Goal: Task Accomplishment & Management: Use online tool/utility

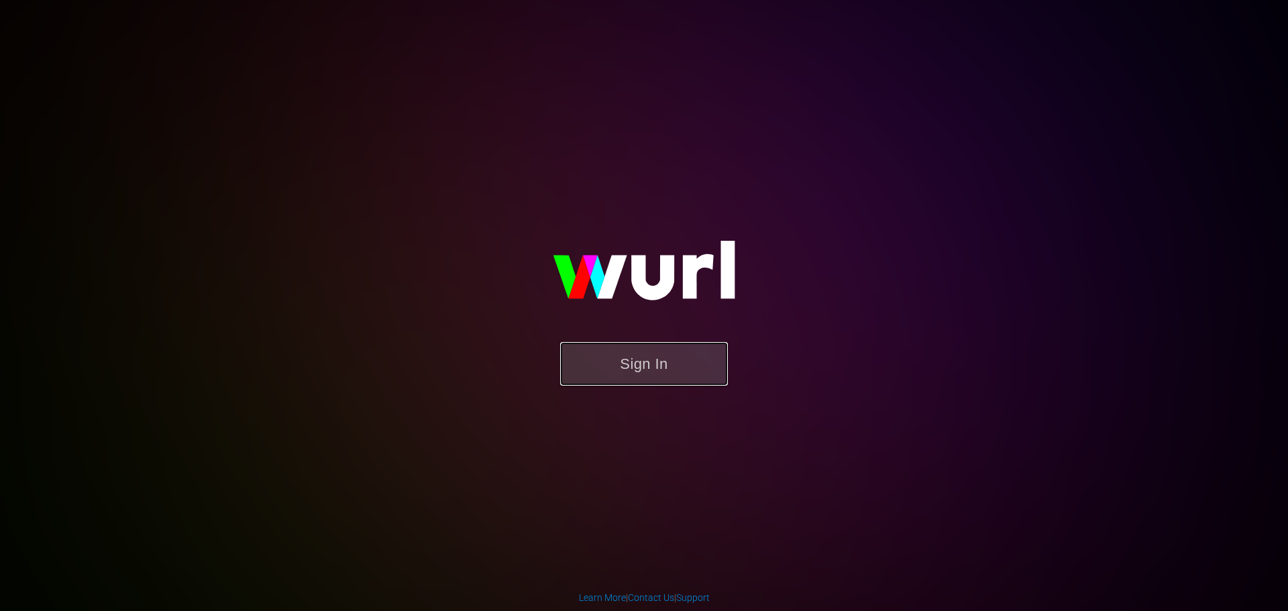
click at [654, 354] on button "Sign In" at bounding box center [644, 364] width 168 height 44
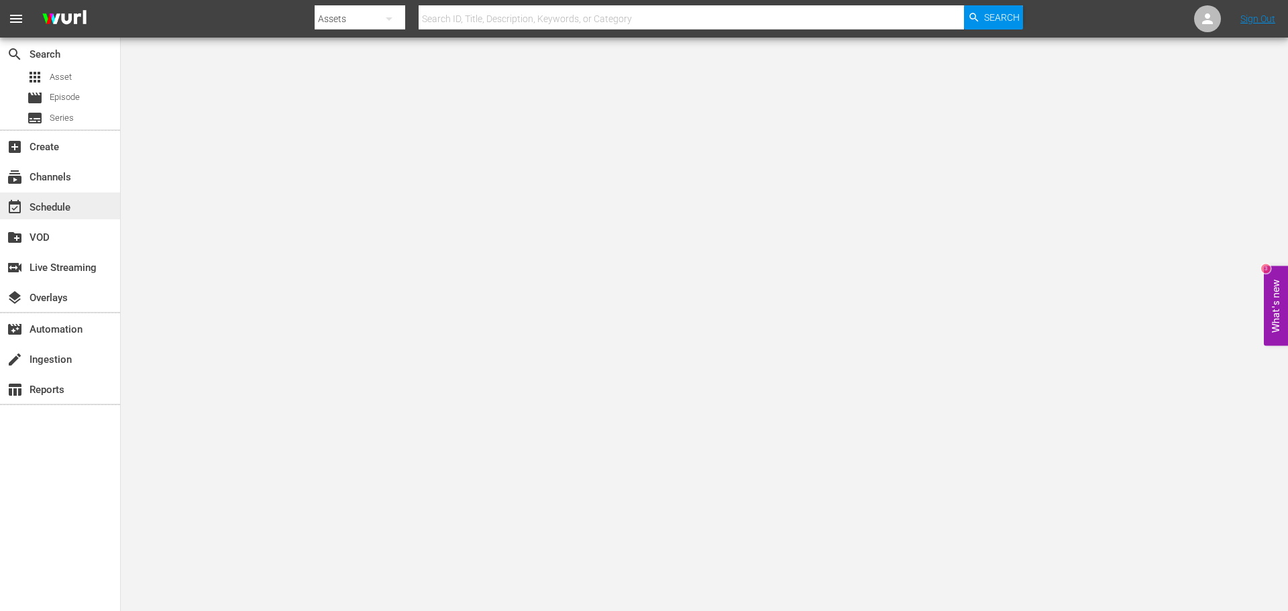
click at [68, 203] on div "event_available Schedule" at bounding box center [37, 205] width 75 height 12
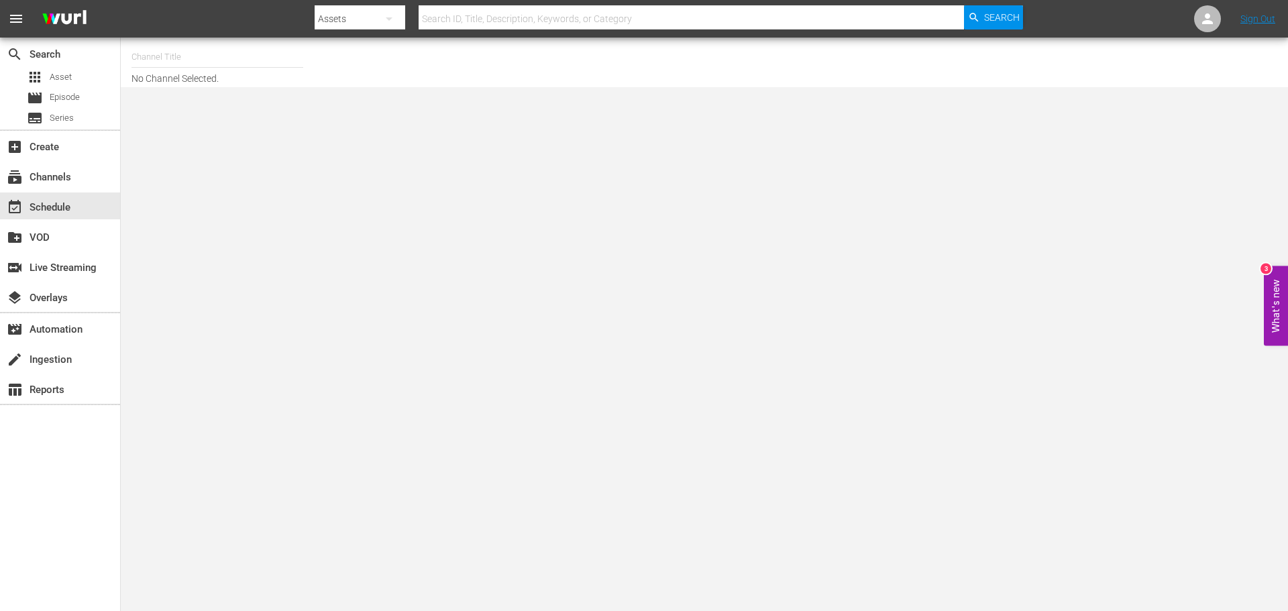
click at [210, 61] on input "text" at bounding box center [217, 57] width 172 height 32
click at [229, 100] on div "Acorn (1976 - amc_networks_acorntvmysteries_1)" at bounding box center [315, 94] width 347 height 32
type input "Acorn (1976 - amc_networks_acorntvmysteries_1)"
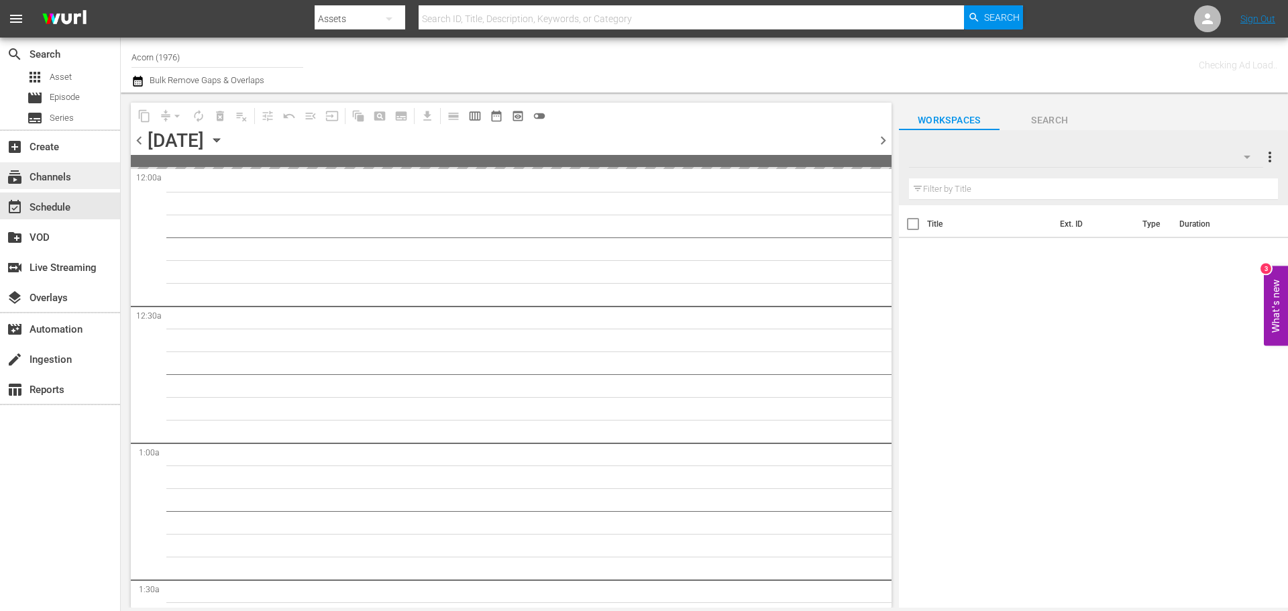
click at [73, 173] on div "subscriptions Channels" at bounding box center [37, 175] width 75 height 12
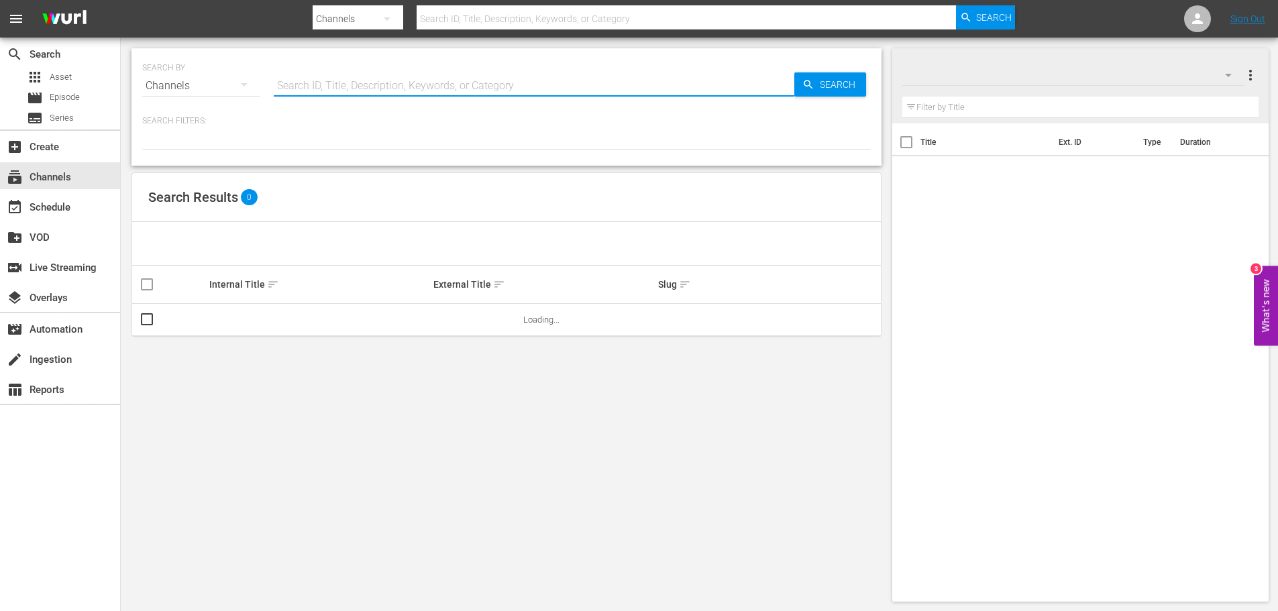
click at [331, 92] on input "text" at bounding box center [534, 86] width 521 height 32
type input "acorn tv"
type input "acorn"
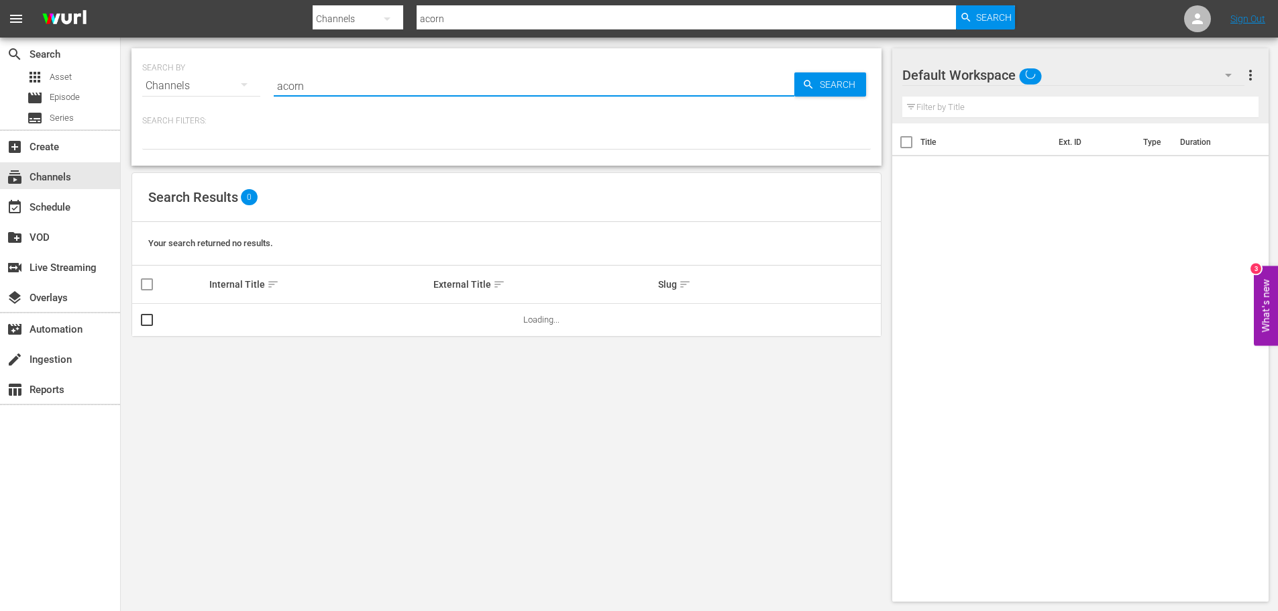
click at [563, 146] on div at bounding box center [506, 138] width 728 height 23
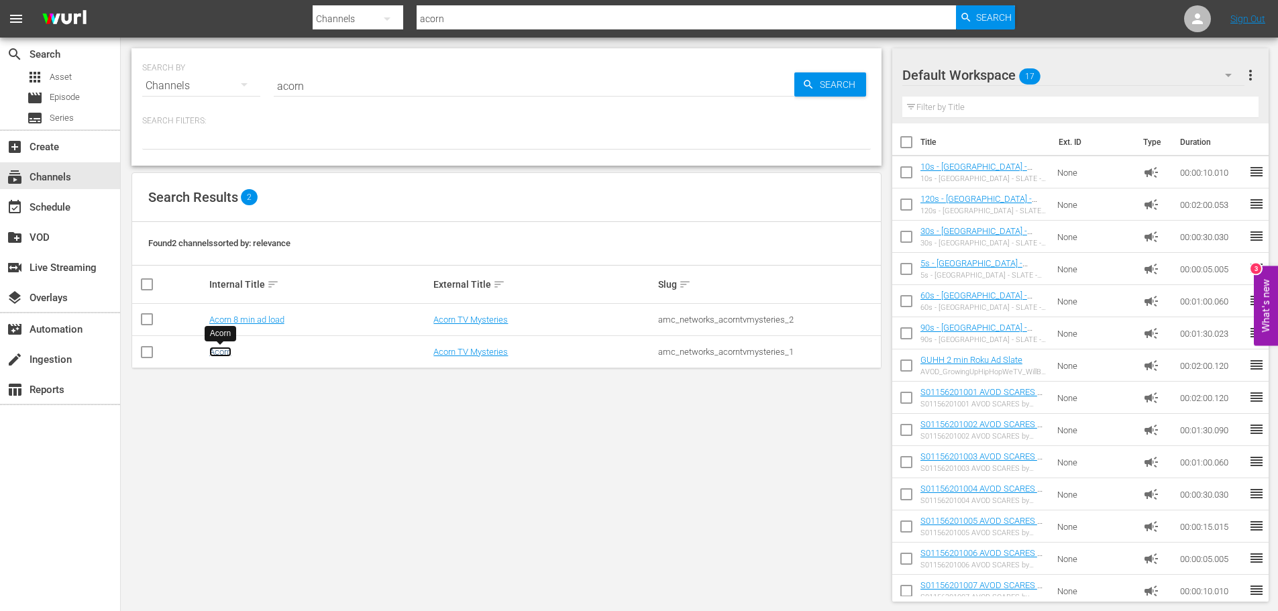
click at [227, 355] on link "Acorn" at bounding box center [220, 352] width 22 height 10
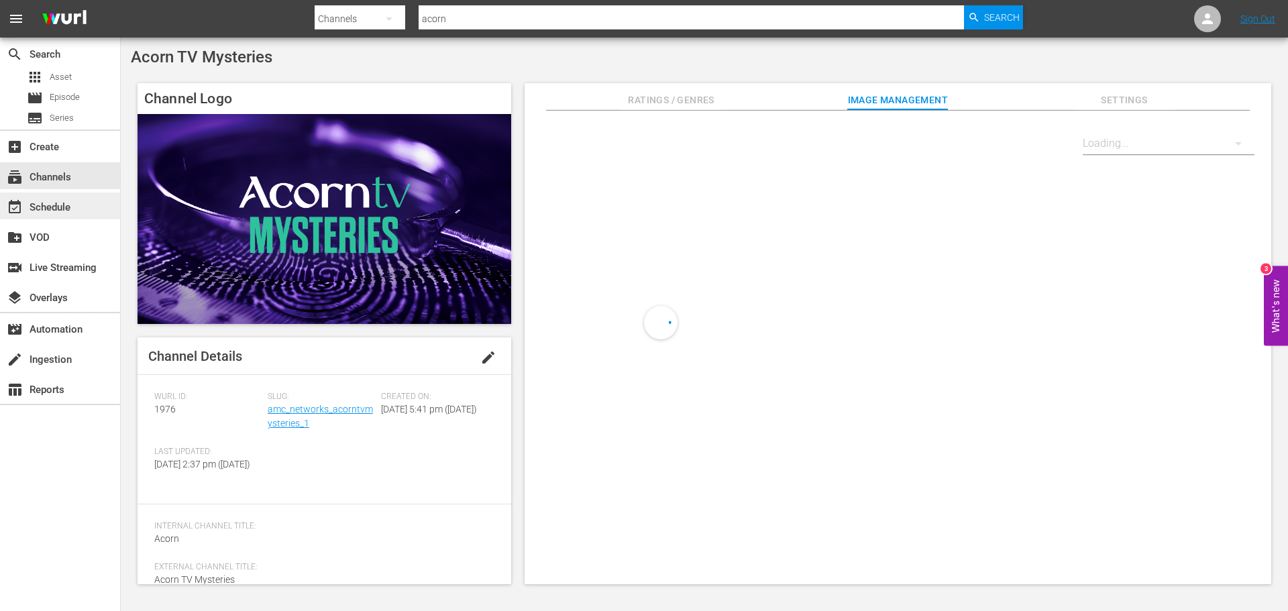
click at [66, 211] on div "event_available Schedule" at bounding box center [37, 205] width 75 height 12
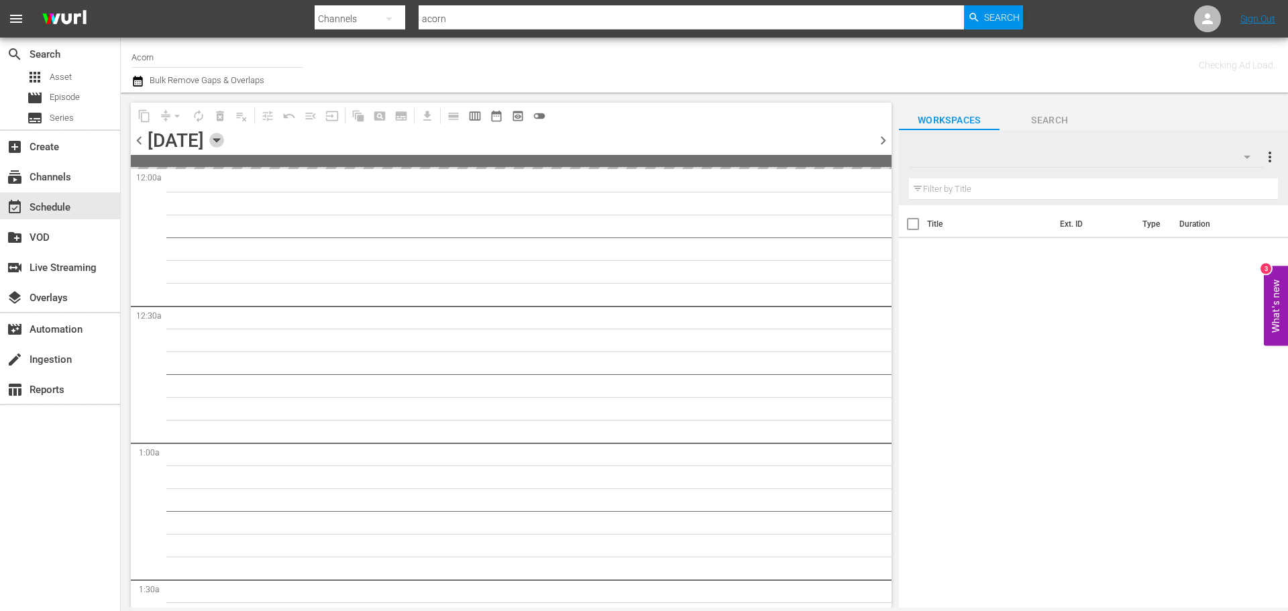
click at [219, 141] on icon "button" at bounding box center [216, 140] width 6 height 3
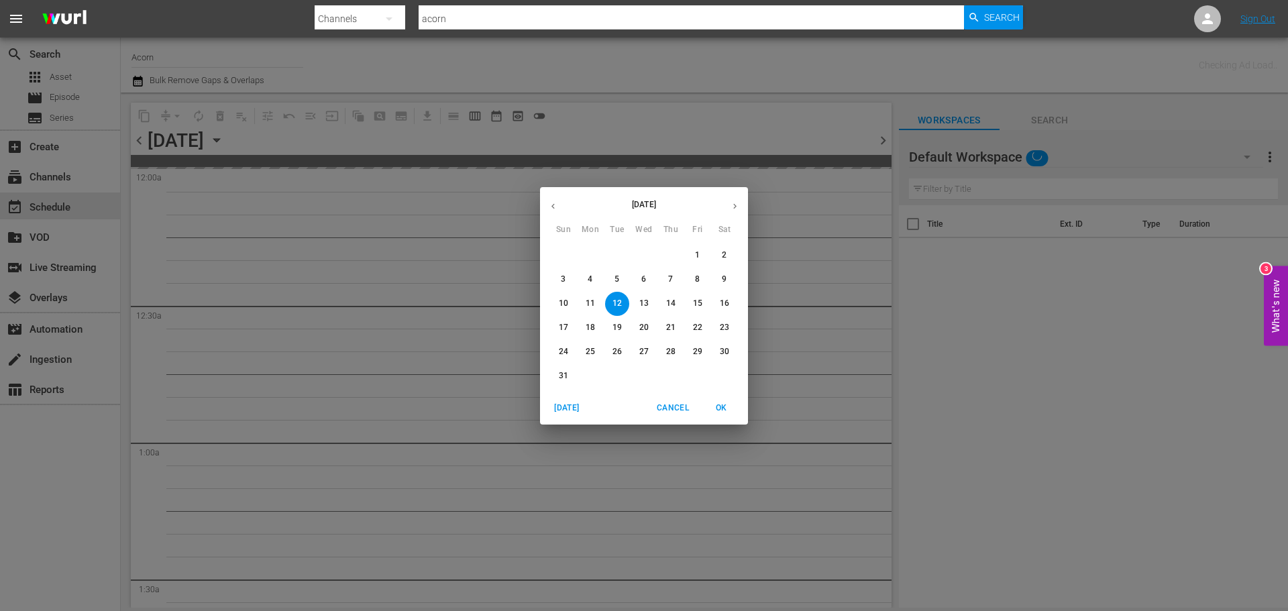
click at [674, 402] on span "Cancel" at bounding box center [673, 408] width 32 height 14
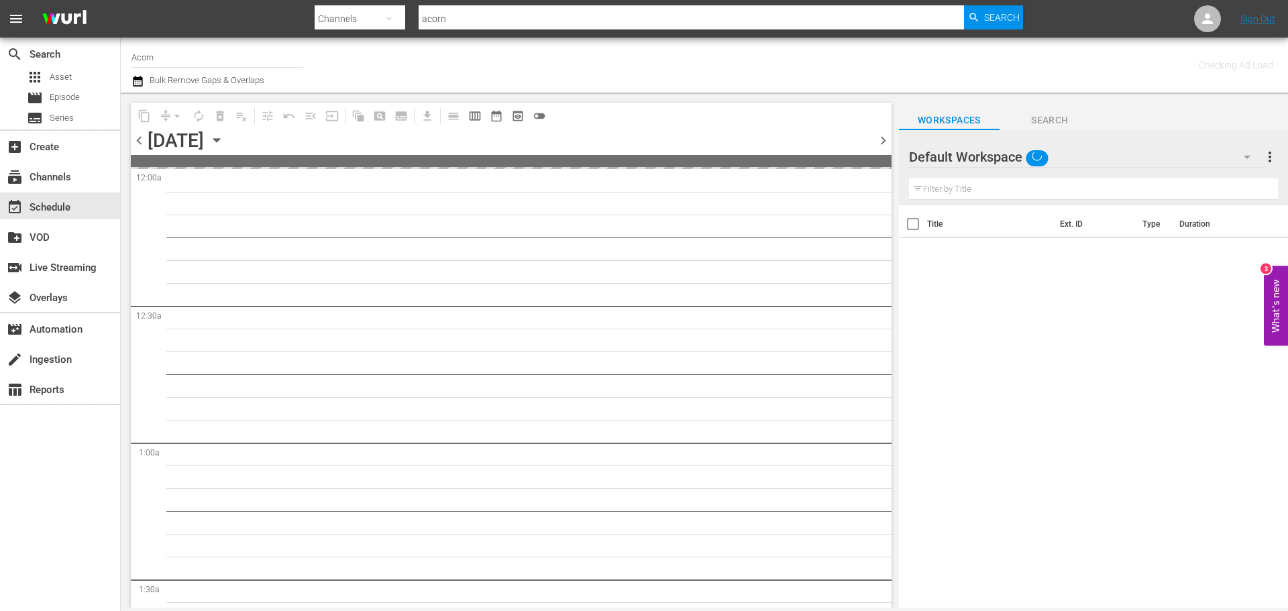
click at [606, 124] on div "content_copy compress arrow_drop_down autorenew_outlined delete_forever_outline…" at bounding box center [511, 116] width 761 height 26
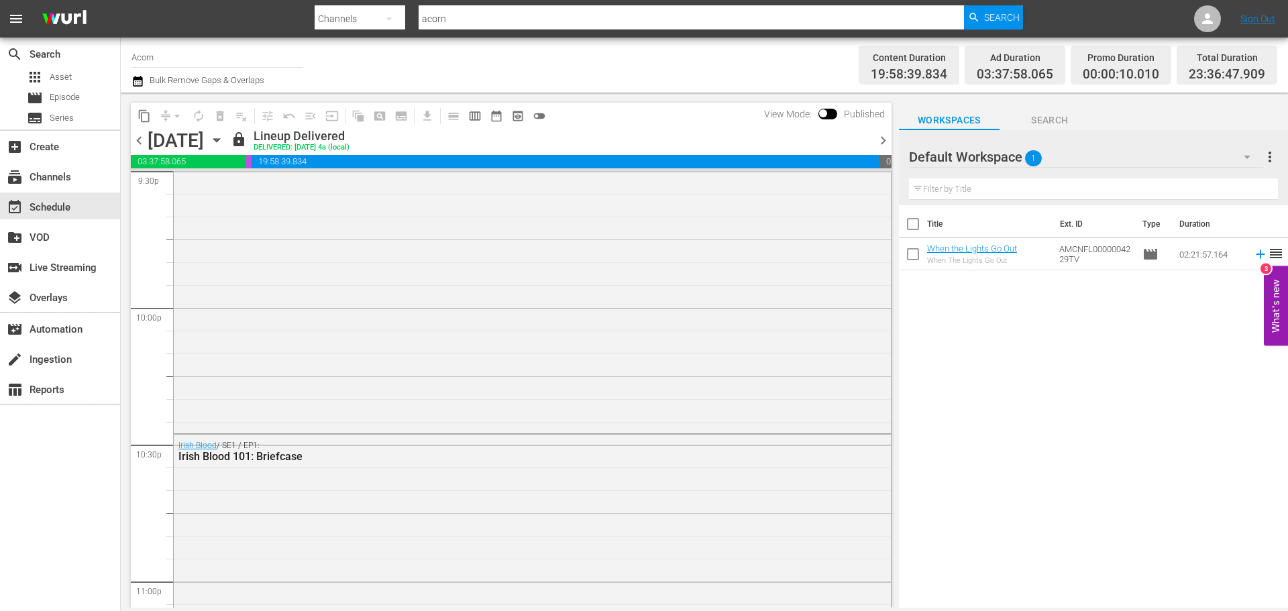
scroll to position [6115, 0]
click at [224, 139] on icon "button" at bounding box center [216, 140] width 15 height 15
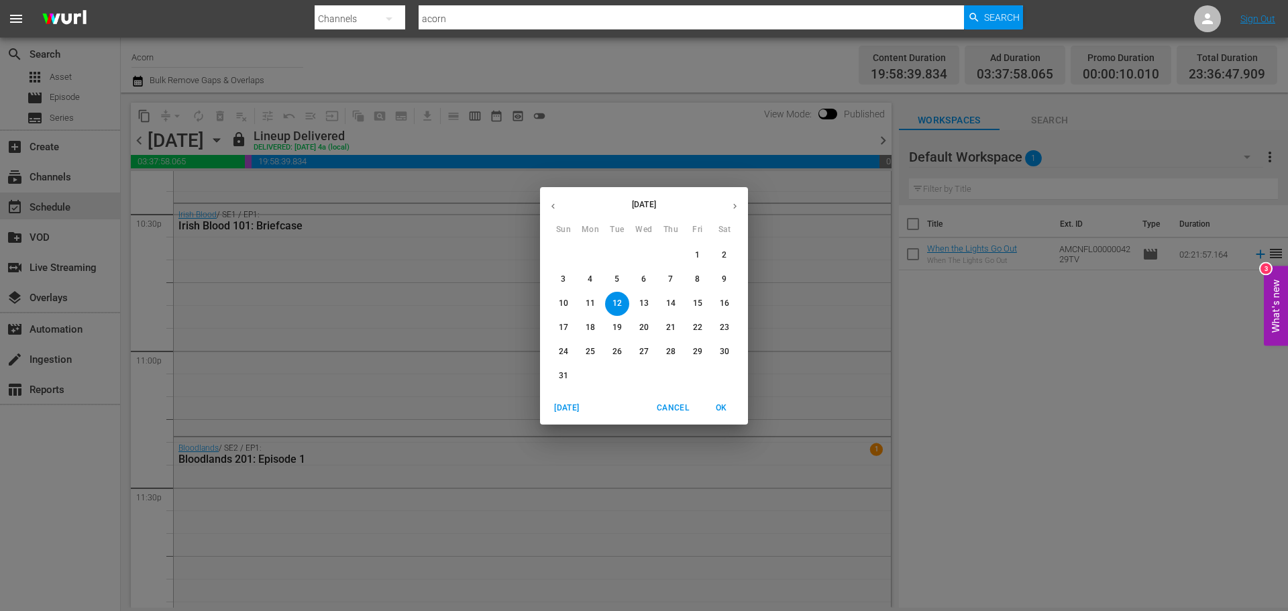
click at [637, 306] on span "13" at bounding box center [644, 303] width 24 height 11
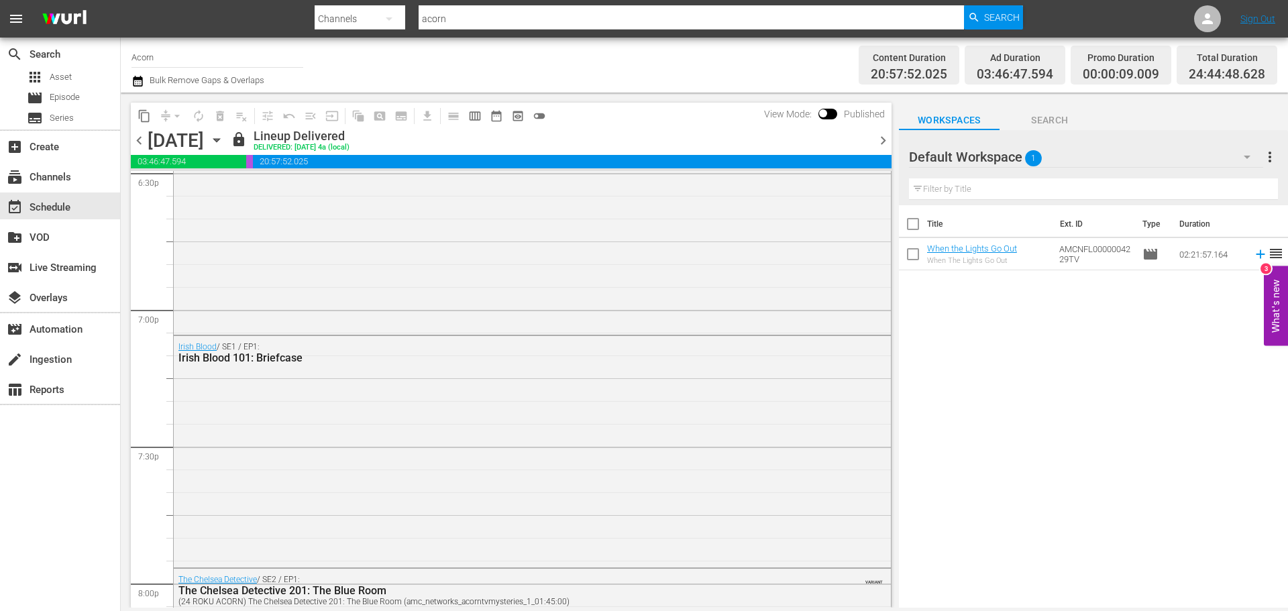
scroll to position [5044, 0]
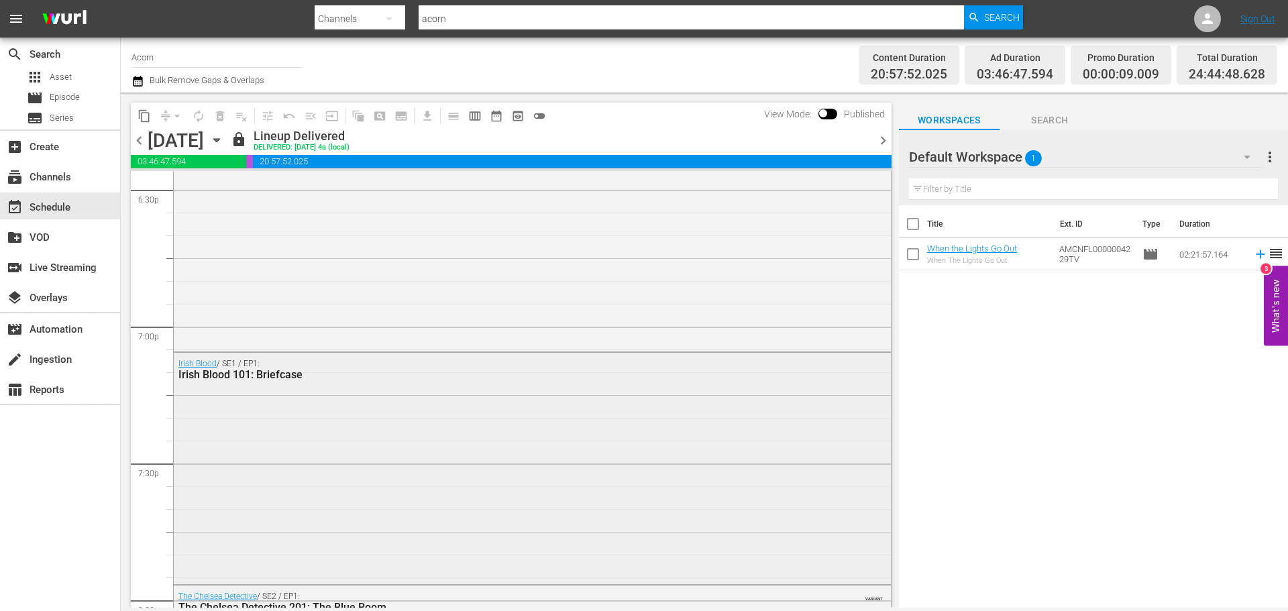
click at [663, 477] on div "Irish Blood / SE1 / EP1: Irish Blood 101: Briefcase" at bounding box center [532, 467] width 717 height 229
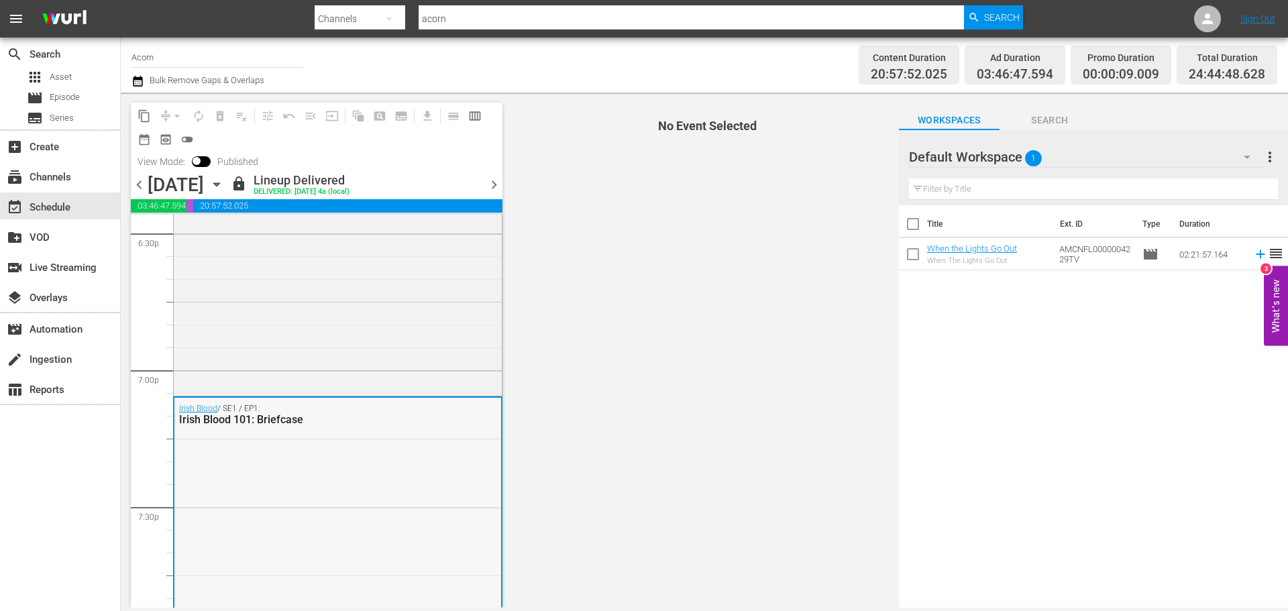
click at [443, 458] on div "Irish Blood / SE1 / EP1: Irish Blood 101: Briefcase" at bounding box center [337, 512] width 327 height 229
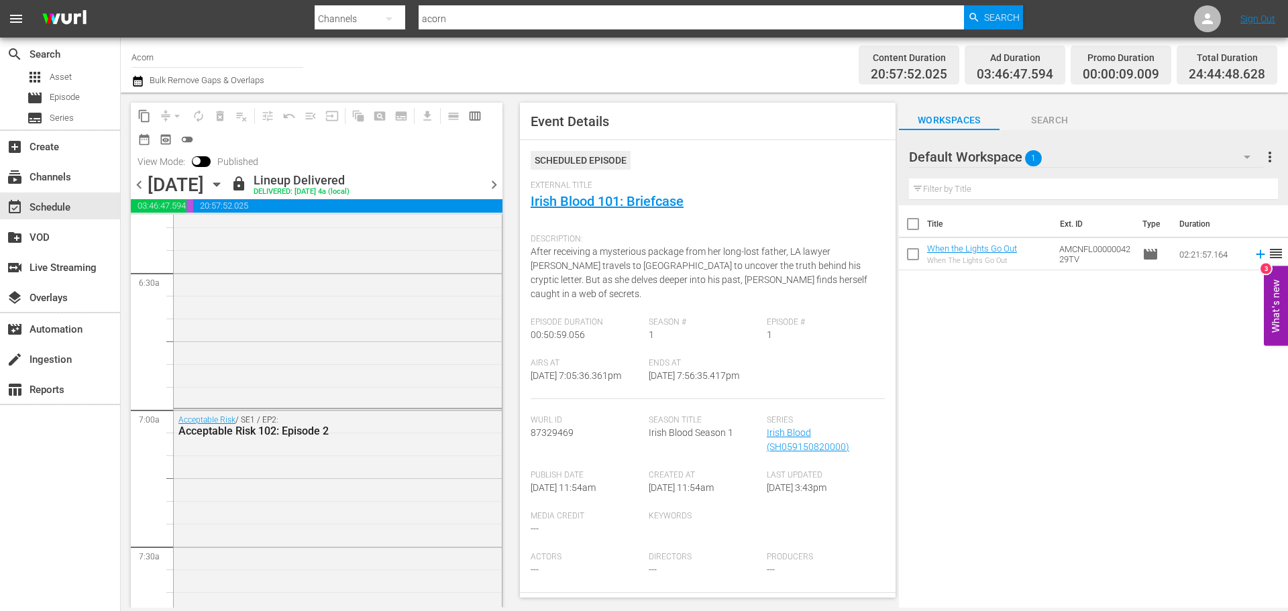
scroll to position [1556, 0]
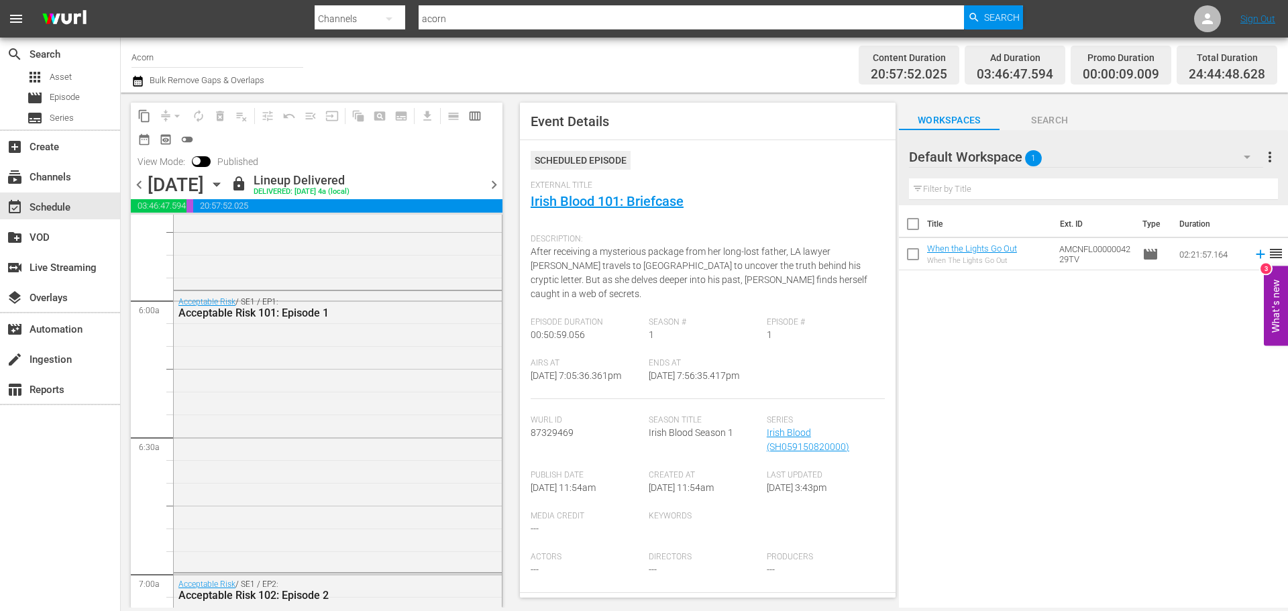
click at [423, 439] on div "Acceptable Risk / SE1 / EP1: Acceptable Risk 101: Episode 1" at bounding box center [338, 430] width 328 height 279
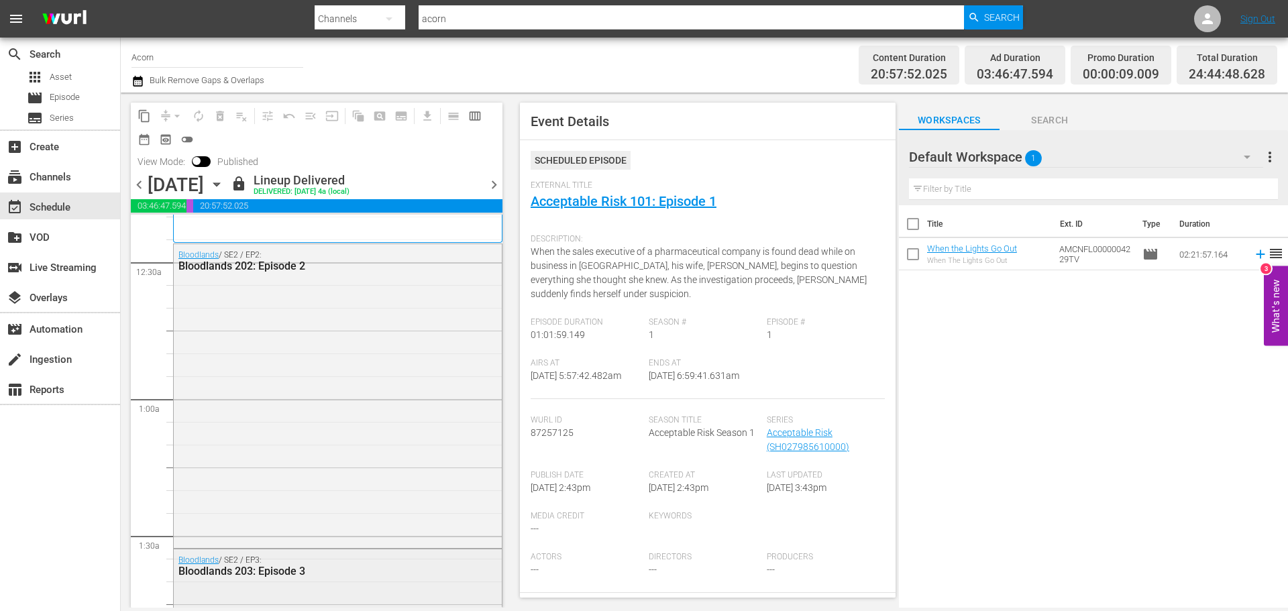
scroll to position [0, 0]
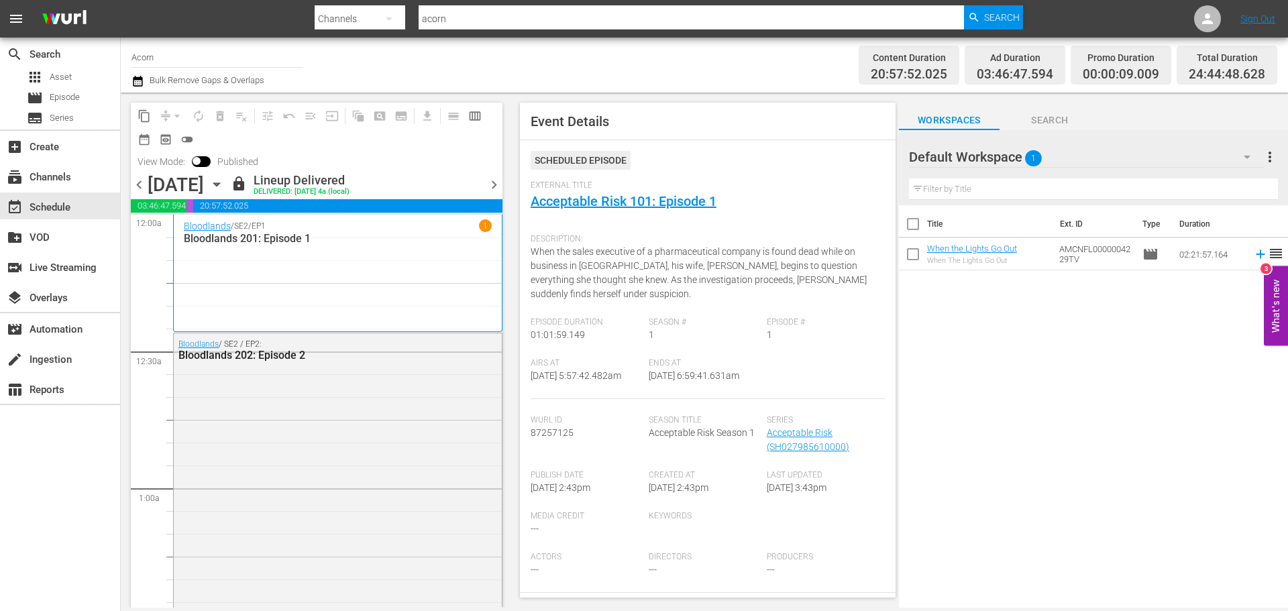
click at [387, 309] on div "Bloodlands / SE2 / EP1 1 Bloodlands 201: Episode 1" at bounding box center [338, 272] width 308 height 107
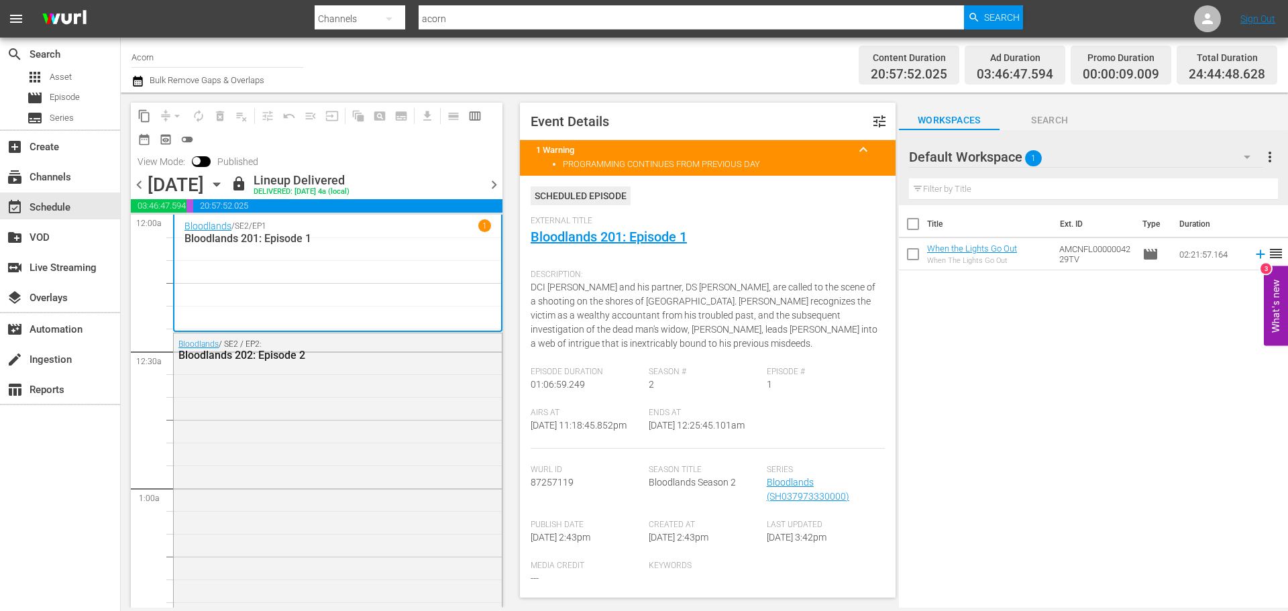
click at [390, 386] on div "Bloodlands / SE2 / EP2: Bloodlands 202: Episode 2" at bounding box center [338, 484] width 328 height 302
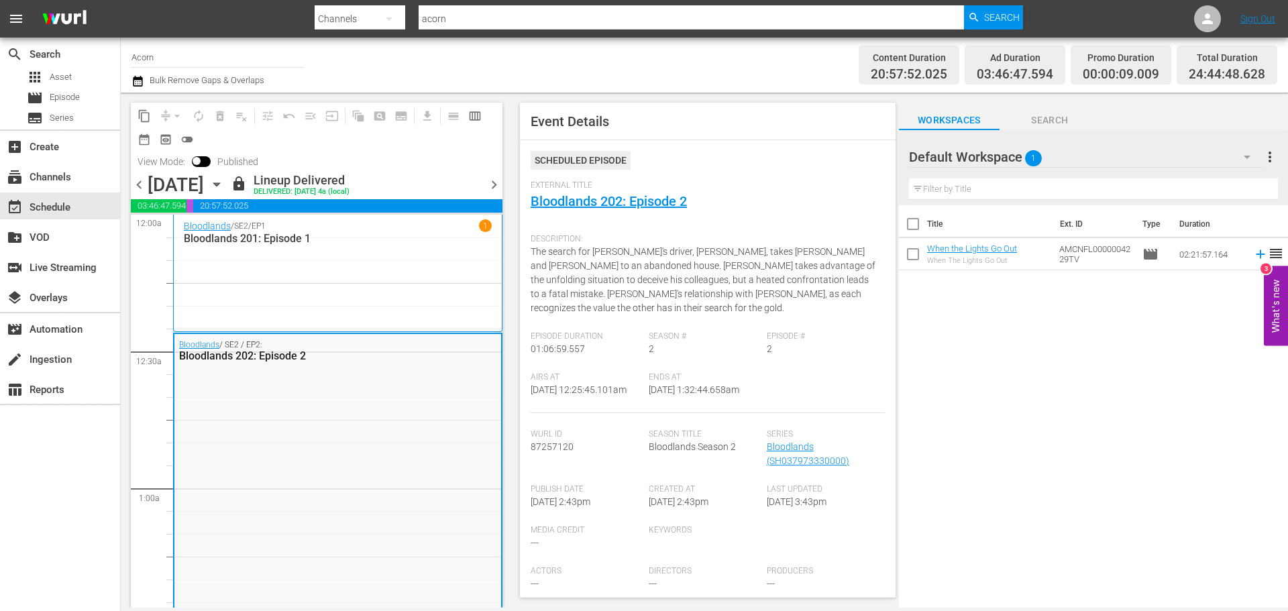
click at [219, 185] on icon "button" at bounding box center [216, 184] width 6 height 3
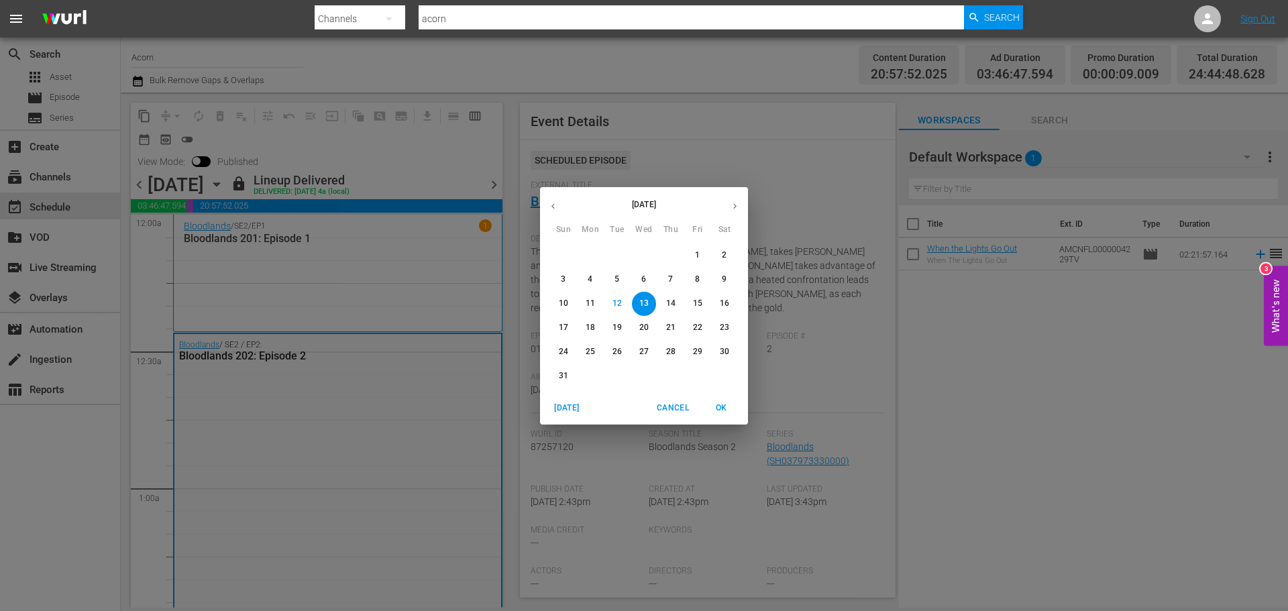
click at [588, 282] on p "4" at bounding box center [590, 279] width 5 height 11
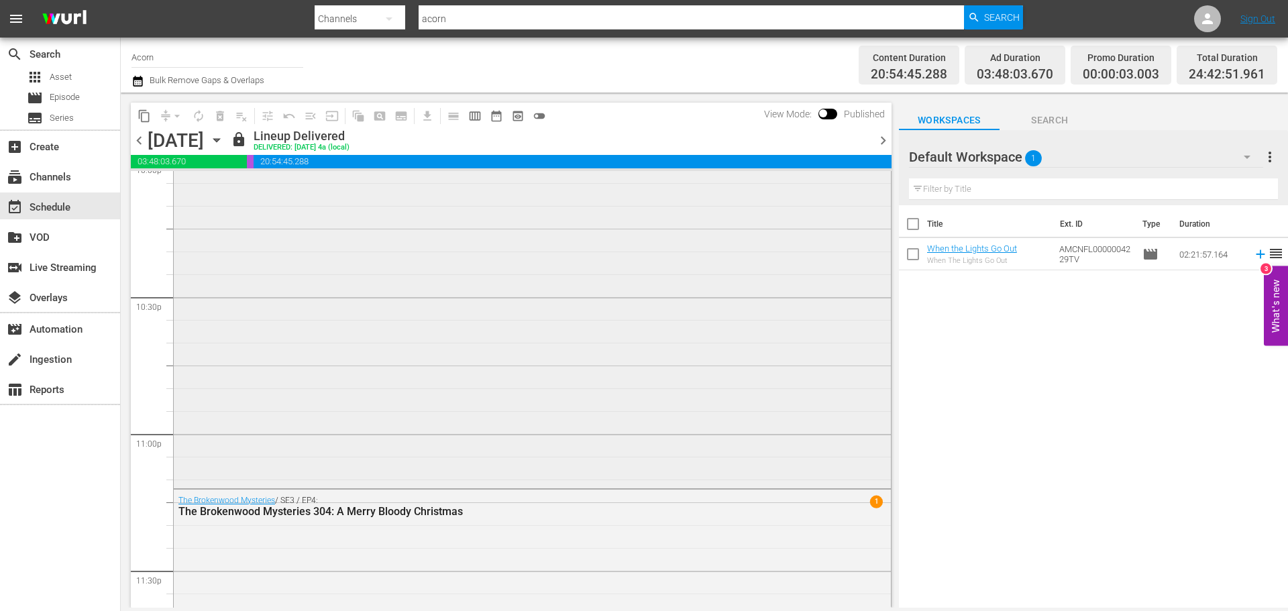
scroll to position [6104, 0]
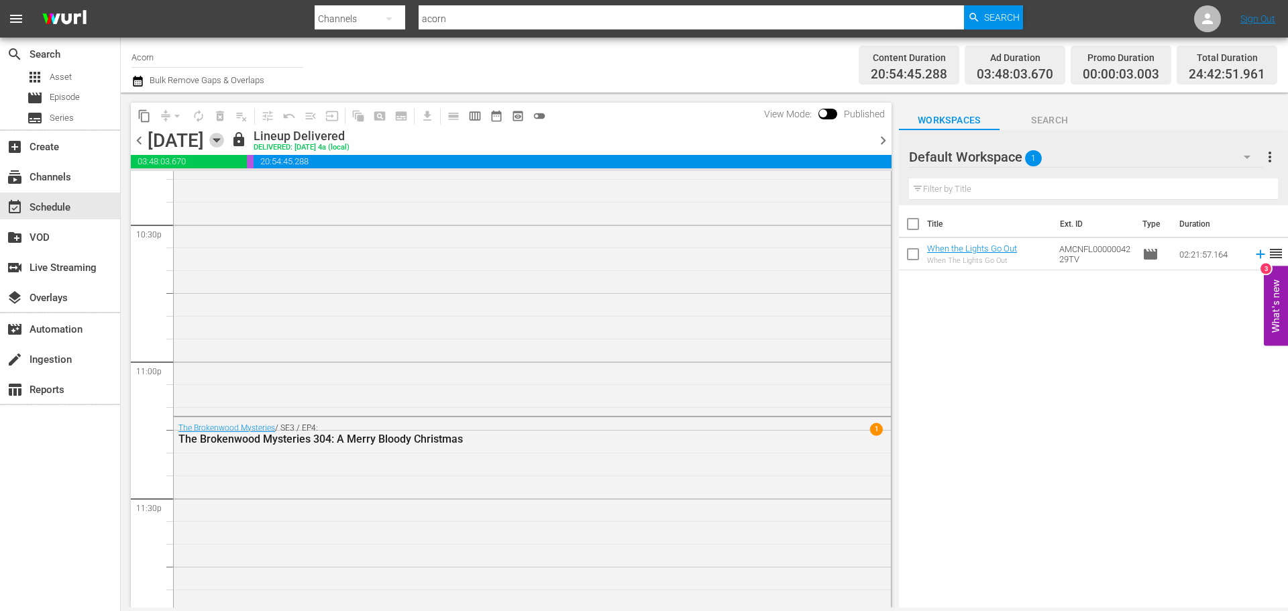
click at [224, 140] on icon "button" at bounding box center [216, 140] width 15 height 15
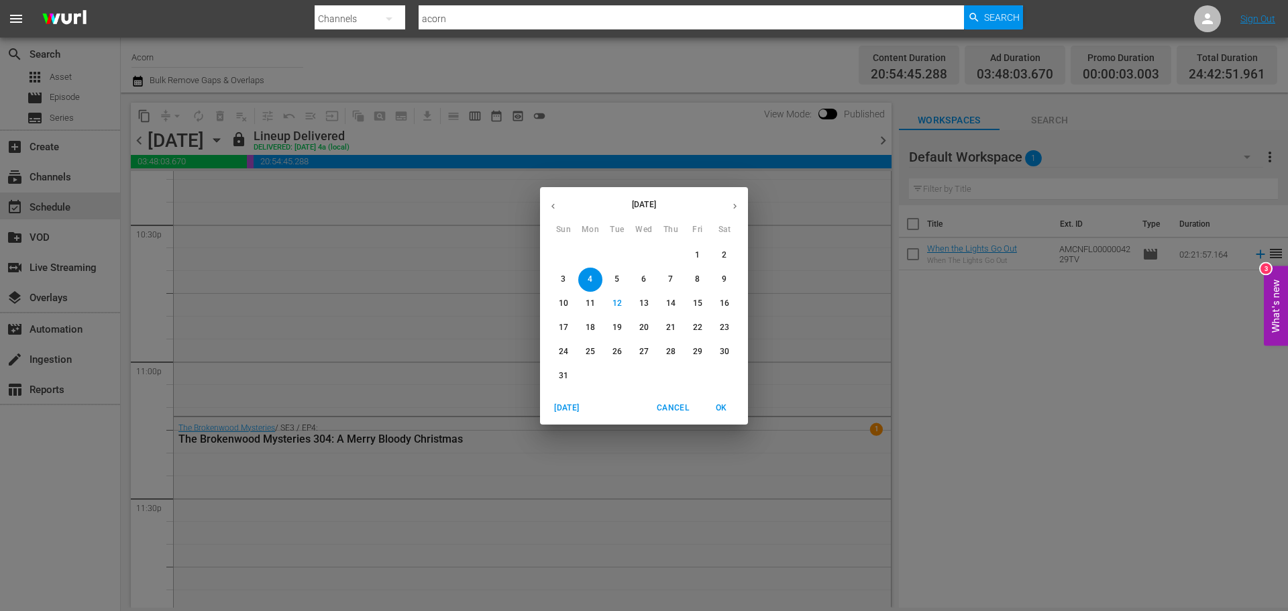
click at [643, 305] on p "13" at bounding box center [643, 303] width 9 height 11
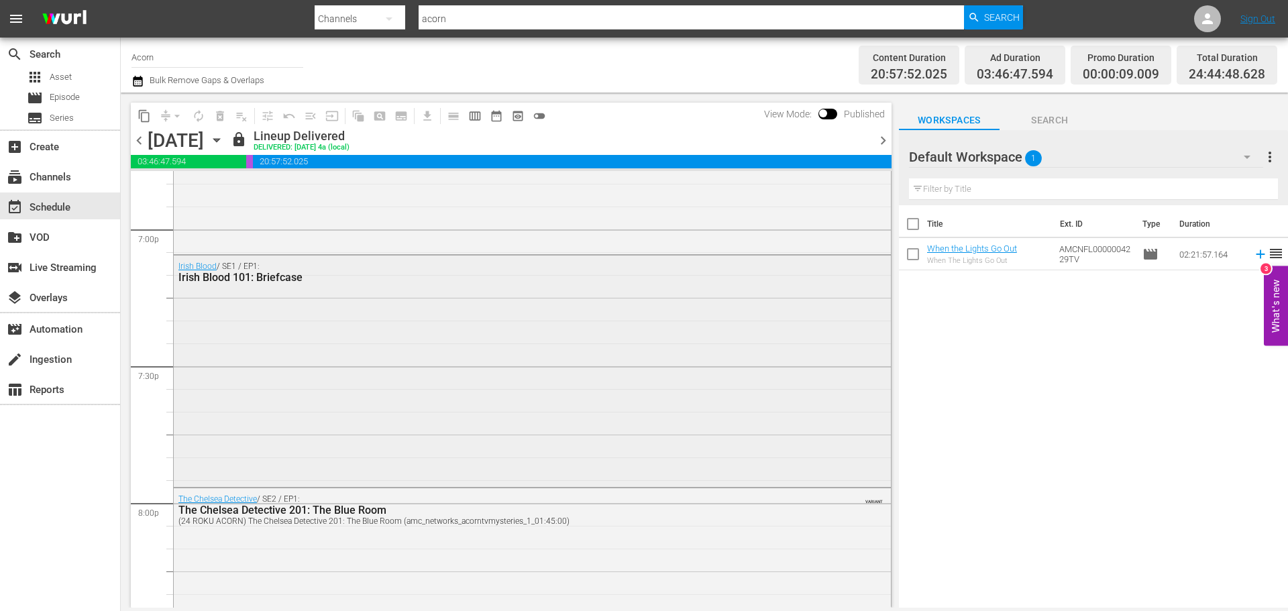
scroll to position [5044, 0]
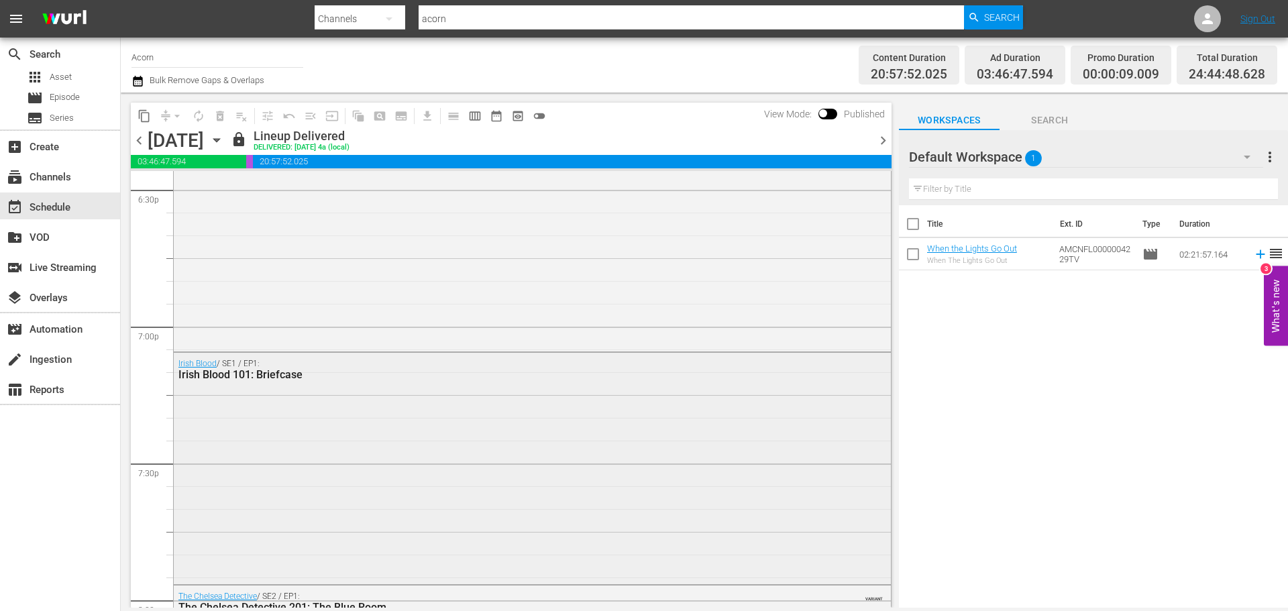
click at [707, 420] on div "Irish Blood / SE1 / EP1: Irish Blood 101: Briefcase" at bounding box center [532, 467] width 717 height 229
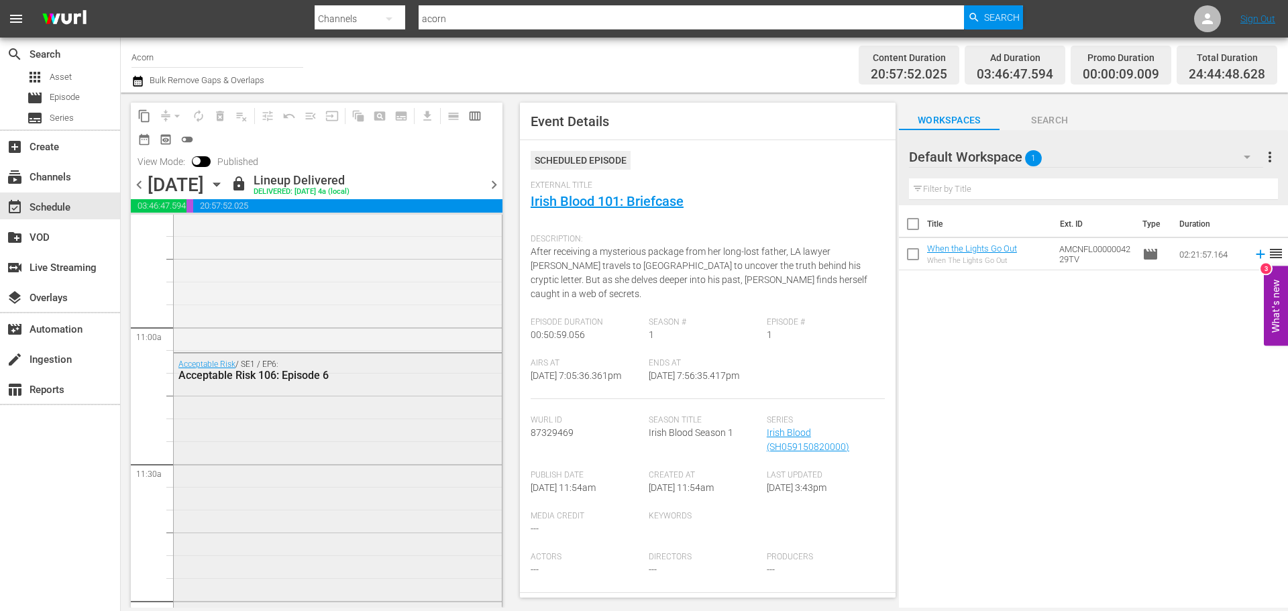
click at [432, 445] on div "Acceptable Risk / SE1 / EP6: Acceptable Risk 106: Episode 6" at bounding box center [338, 489] width 328 height 270
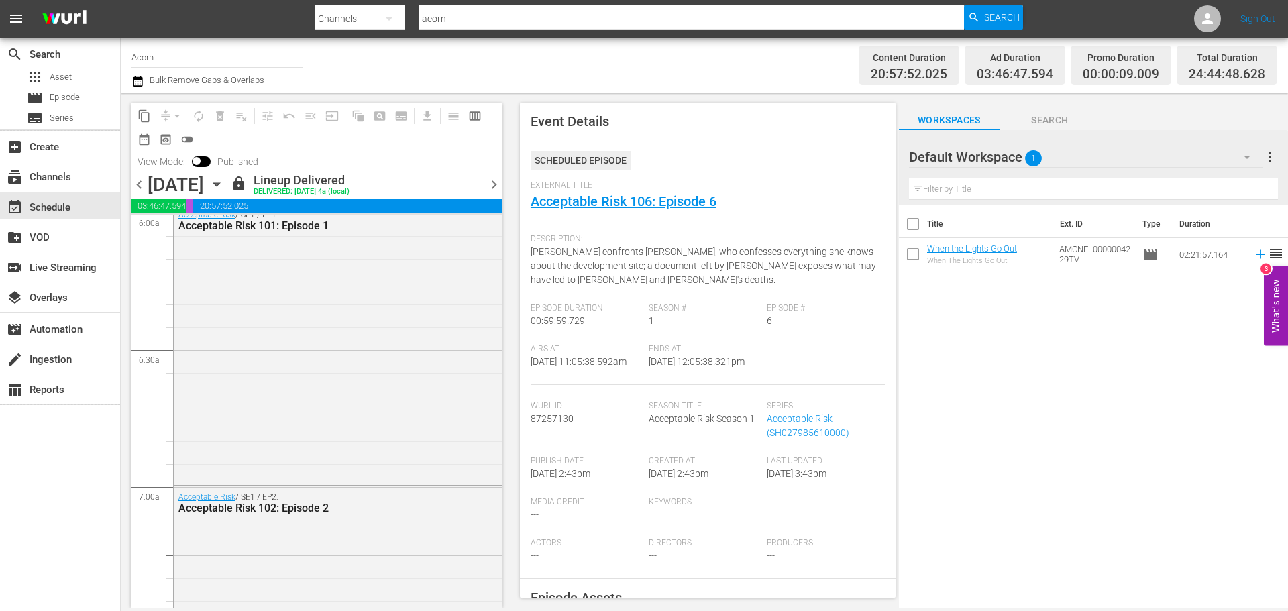
scroll to position [1623, 0]
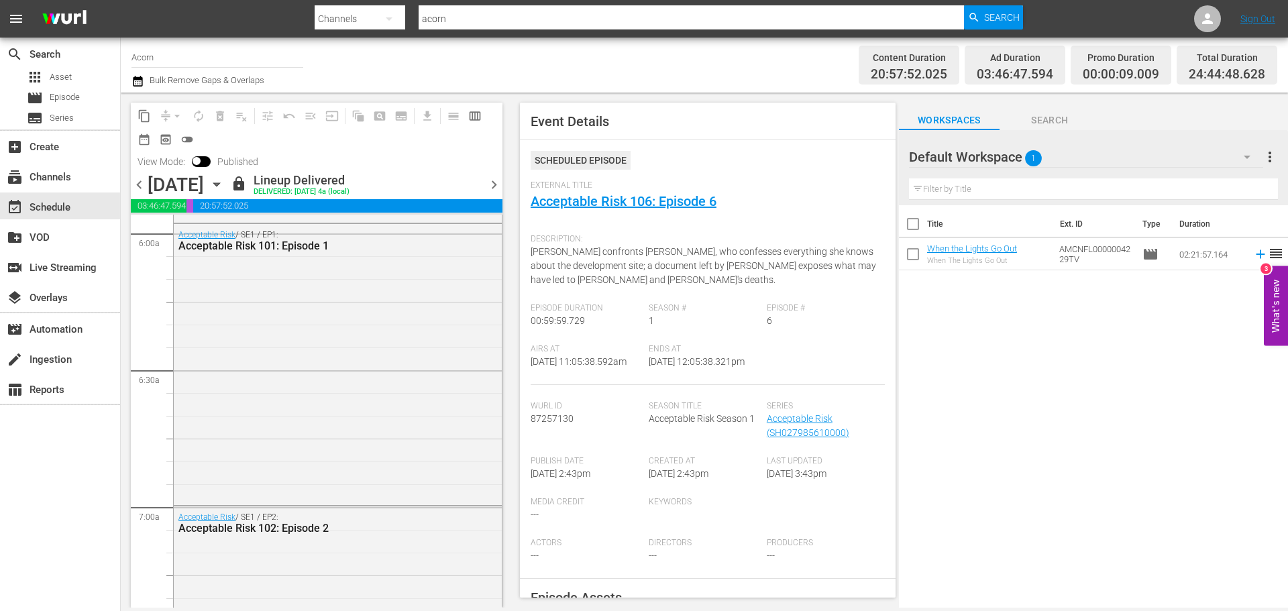
click at [268, 438] on div "Acceptable Risk / SE1 / EP1: Acceptable Risk 101: Episode 1" at bounding box center [338, 363] width 328 height 279
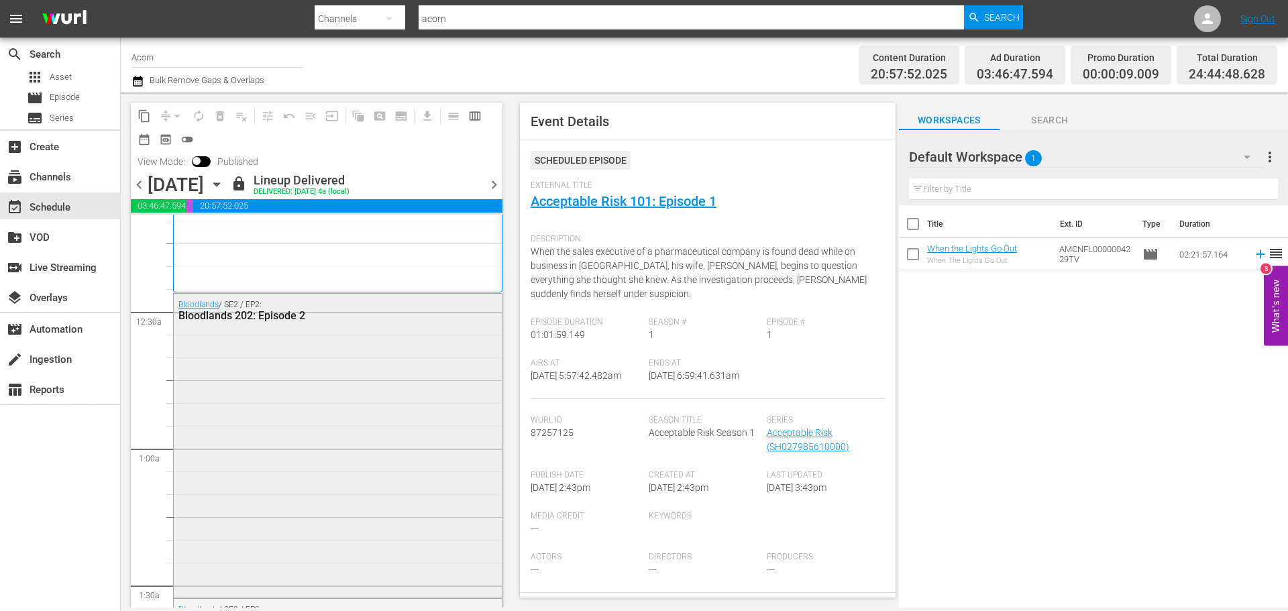
scroll to position [0, 0]
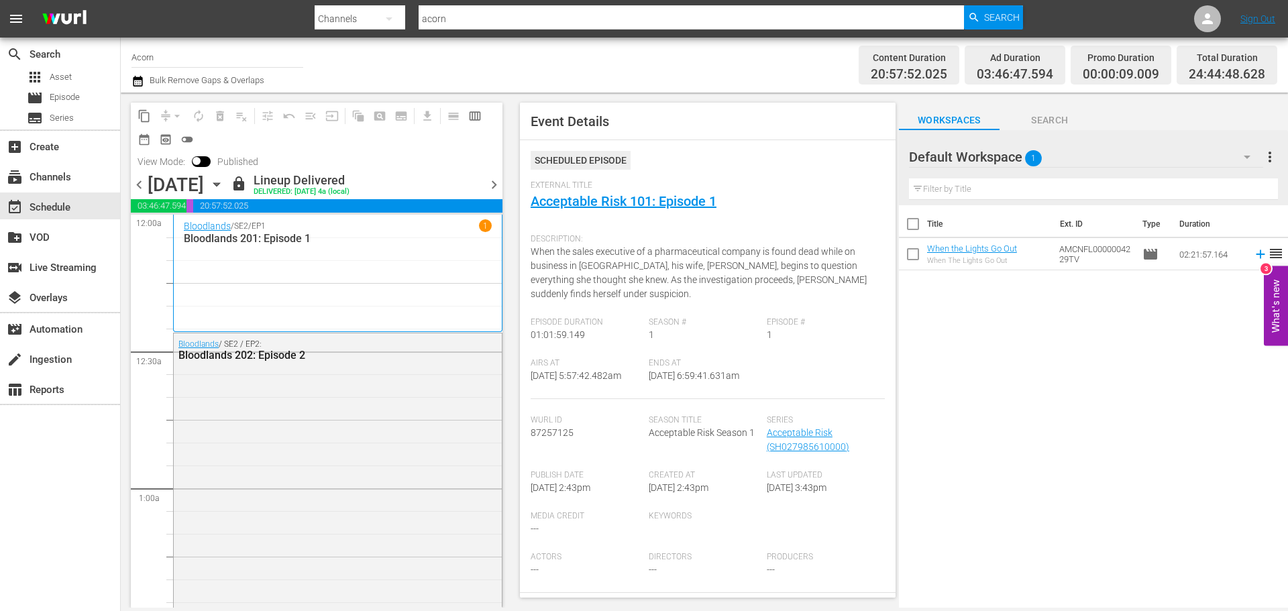
click at [224, 188] on icon "button" at bounding box center [216, 184] width 15 height 15
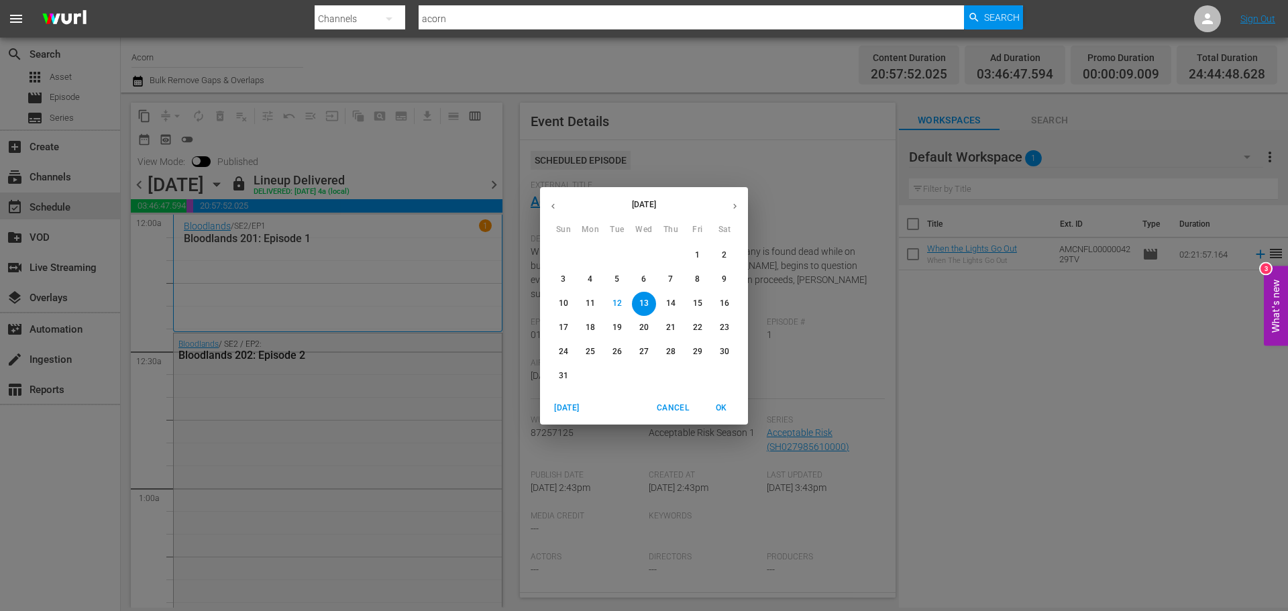
click at [694, 304] on p "15" at bounding box center [697, 303] width 9 height 11
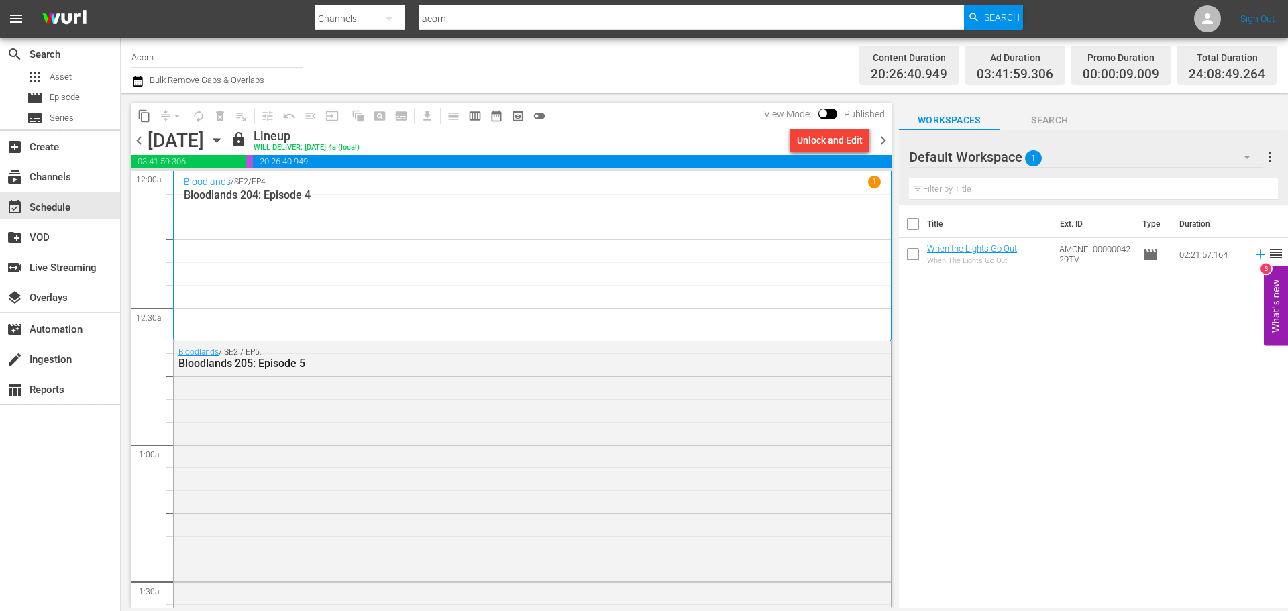
click at [462, 66] on div "Channel Title Acorn Bulk Remove Gaps & Overlaps" at bounding box center [443, 65] width 625 height 48
click at [219, 141] on icon "button" at bounding box center [216, 140] width 6 height 3
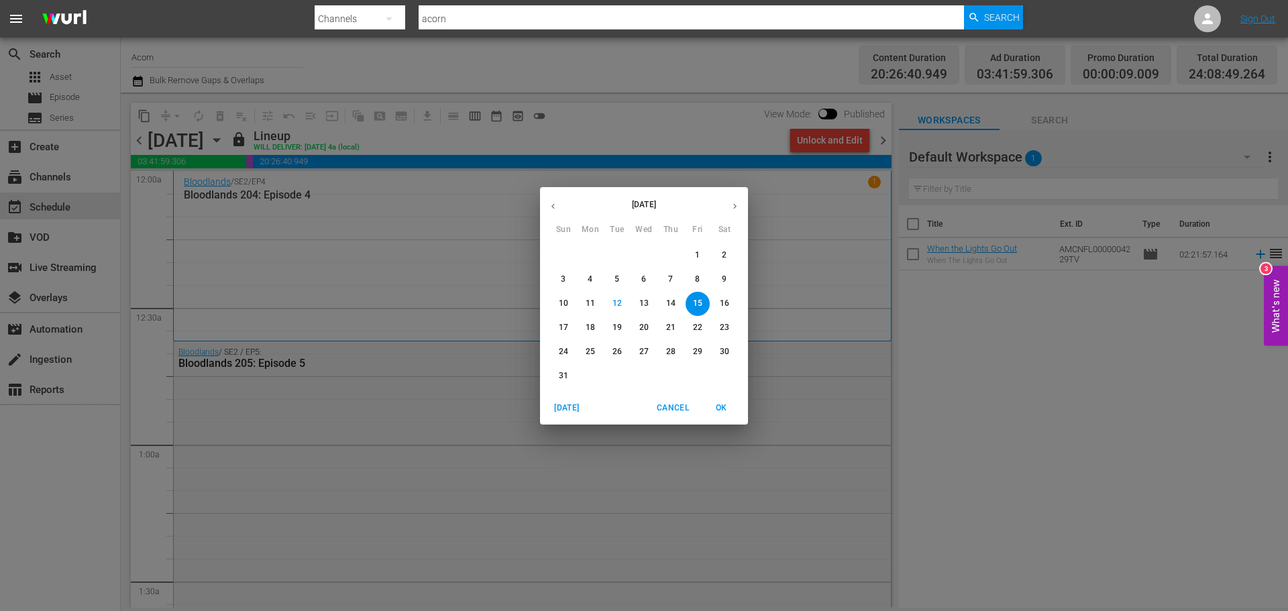
click at [671, 307] on p "14" at bounding box center [670, 303] width 9 height 11
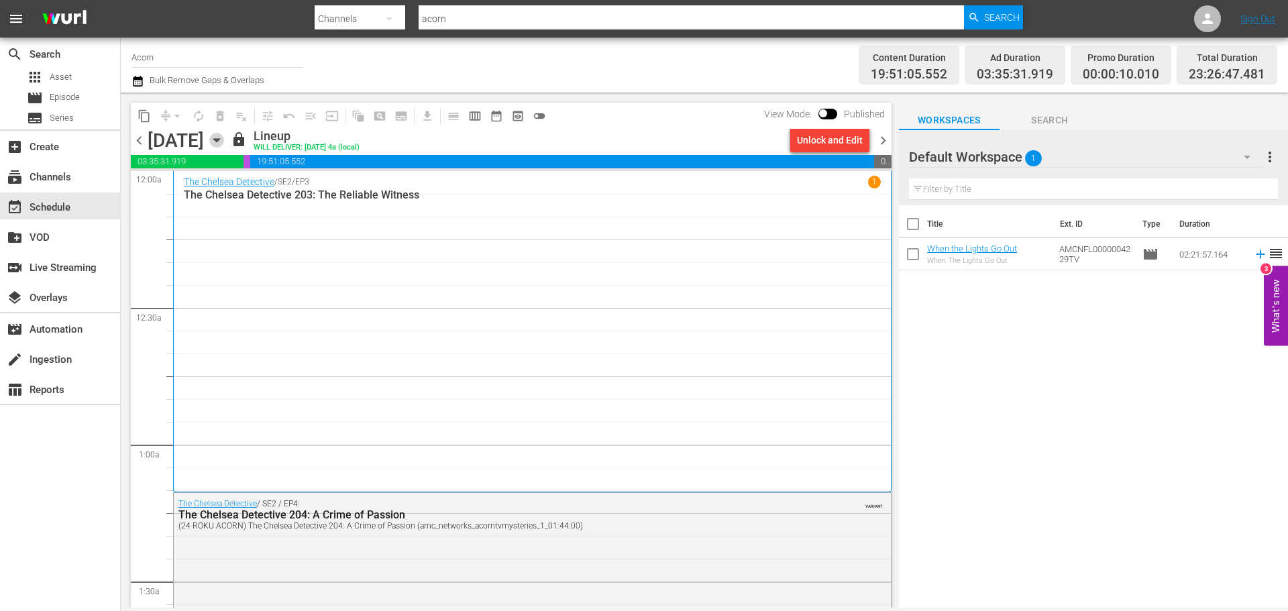
click at [224, 143] on icon "button" at bounding box center [216, 140] width 15 height 15
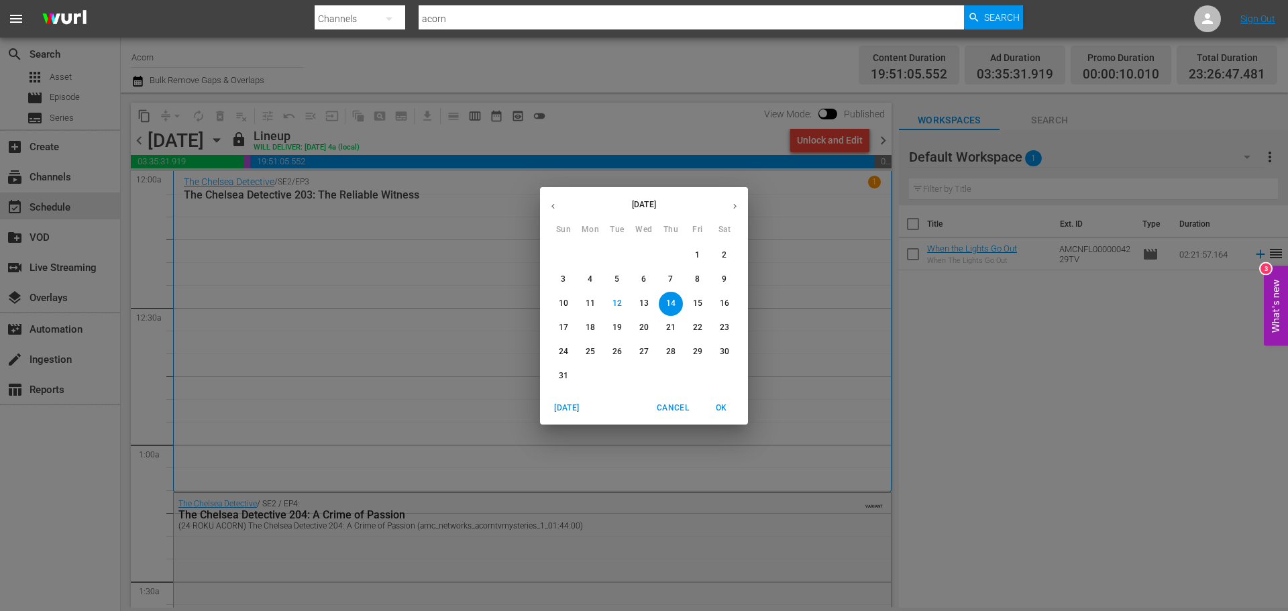
click at [648, 295] on button "13" at bounding box center [644, 304] width 24 height 24
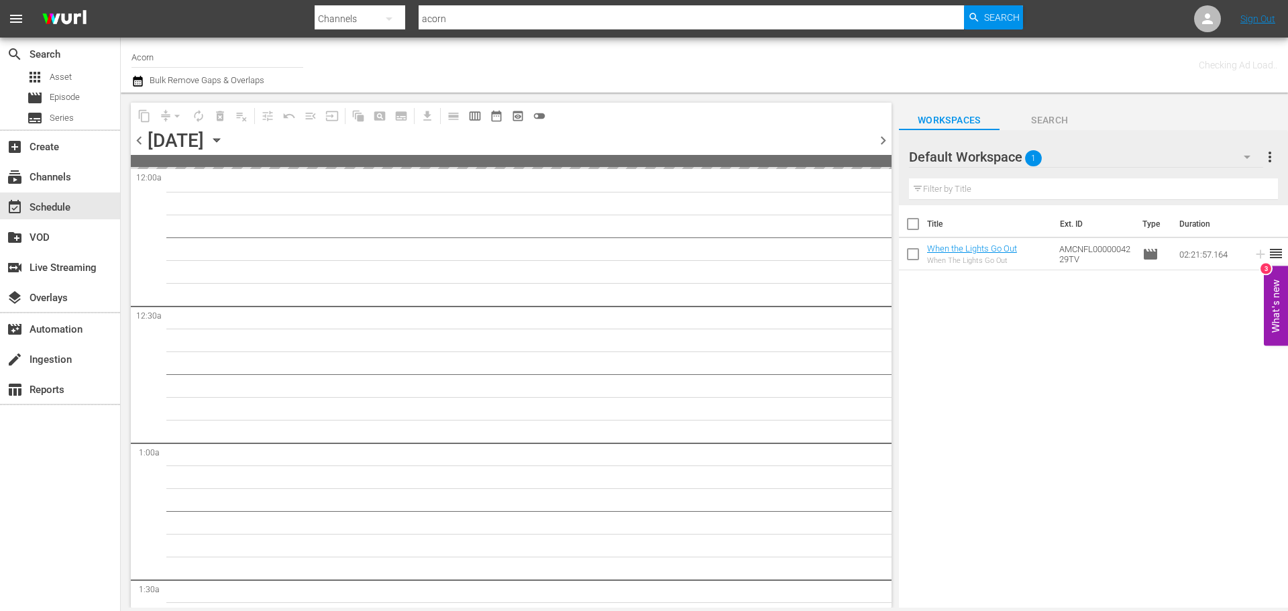
click at [630, 84] on div "Channel Title Acorn Bulk Remove Gaps & Overlaps" at bounding box center [443, 65] width 625 height 48
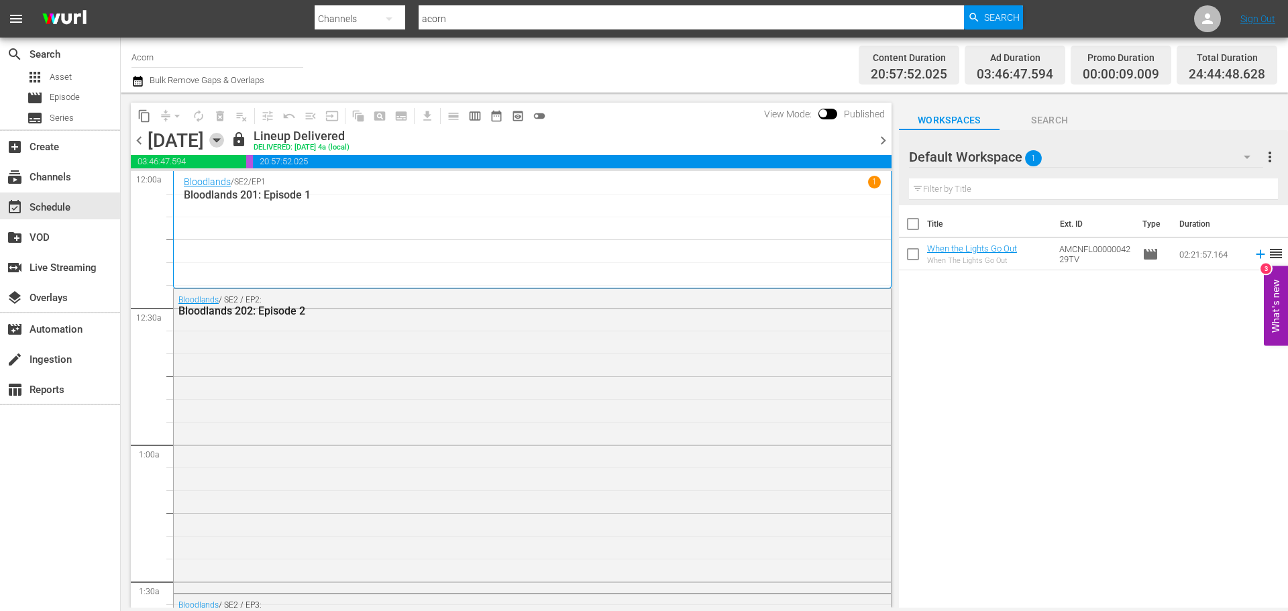
click at [224, 138] on icon "button" at bounding box center [216, 140] width 15 height 15
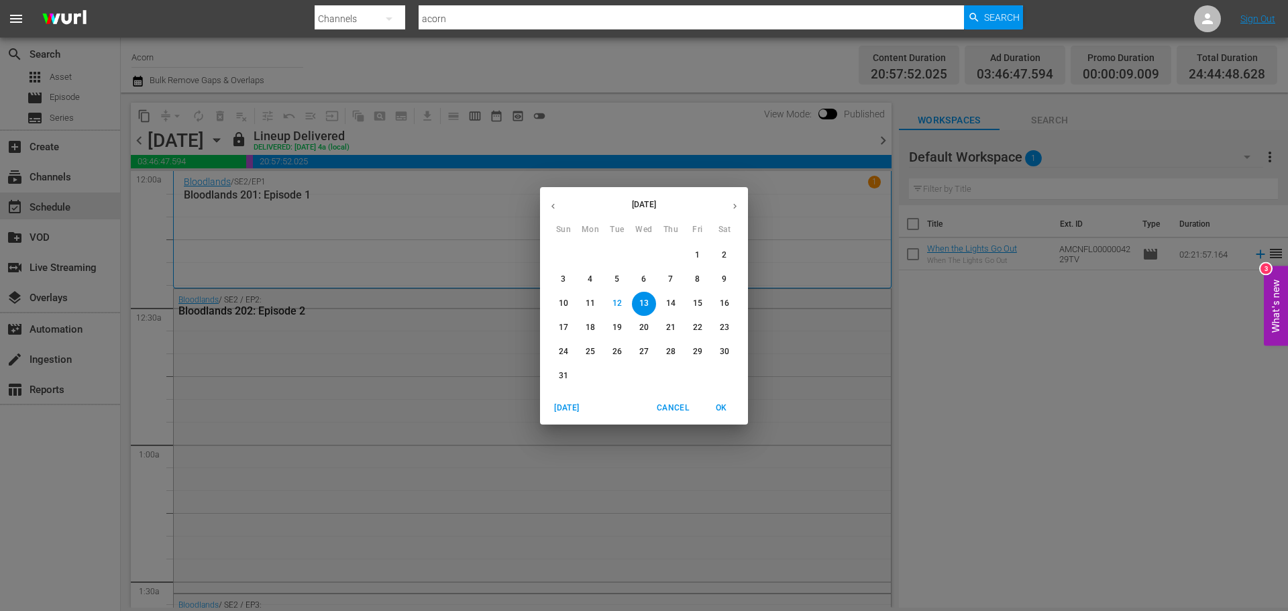
click at [676, 298] on span "14" at bounding box center [671, 303] width 24 height 11
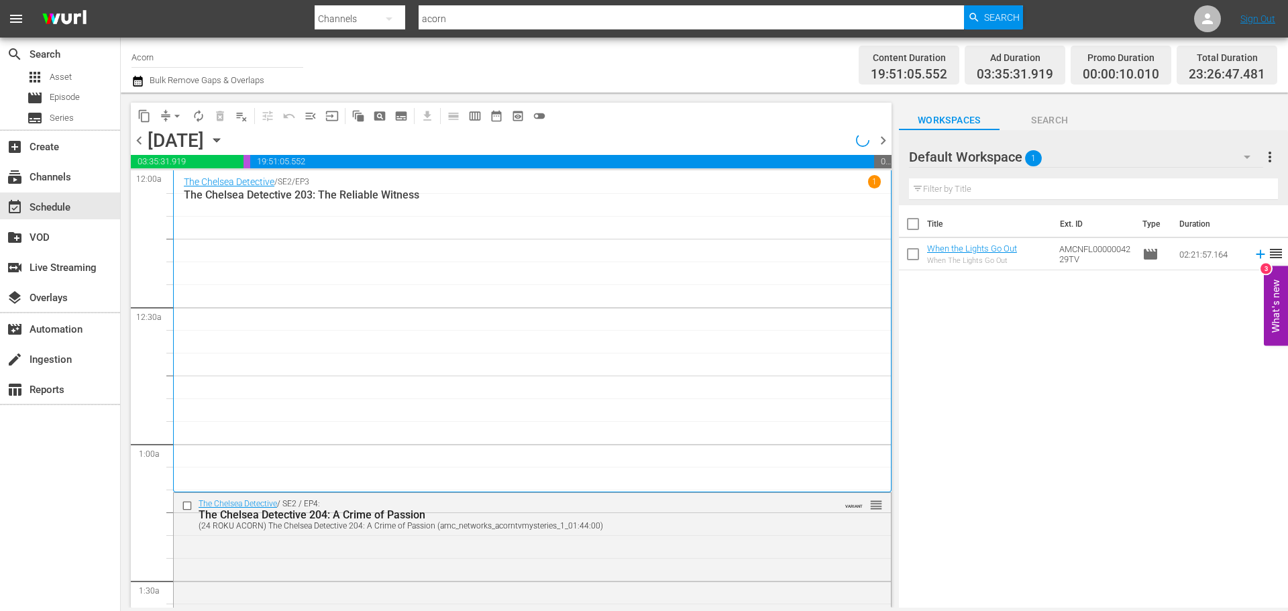
click at [643, 101] on div "content_copy compress arrow_drop_down autorenew_outlined delete_forever_outline…" at bounding box center [508, 350] width 774 height 515
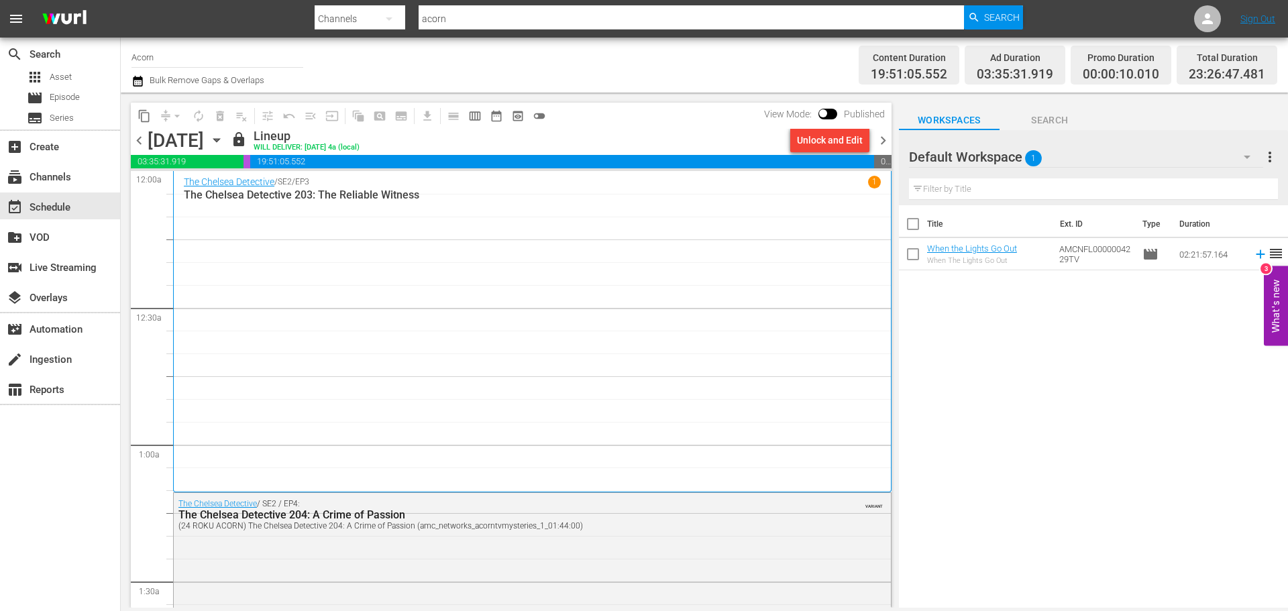
click at [619, 69] on div "Channel Title Acorn Bulk Remove Gaps & Overlaps" at bounding box center [443, 65] width 625 height 48
click at [534, 117] on span "toggle_off" at bounding box center [539, 115] width 13 height 13
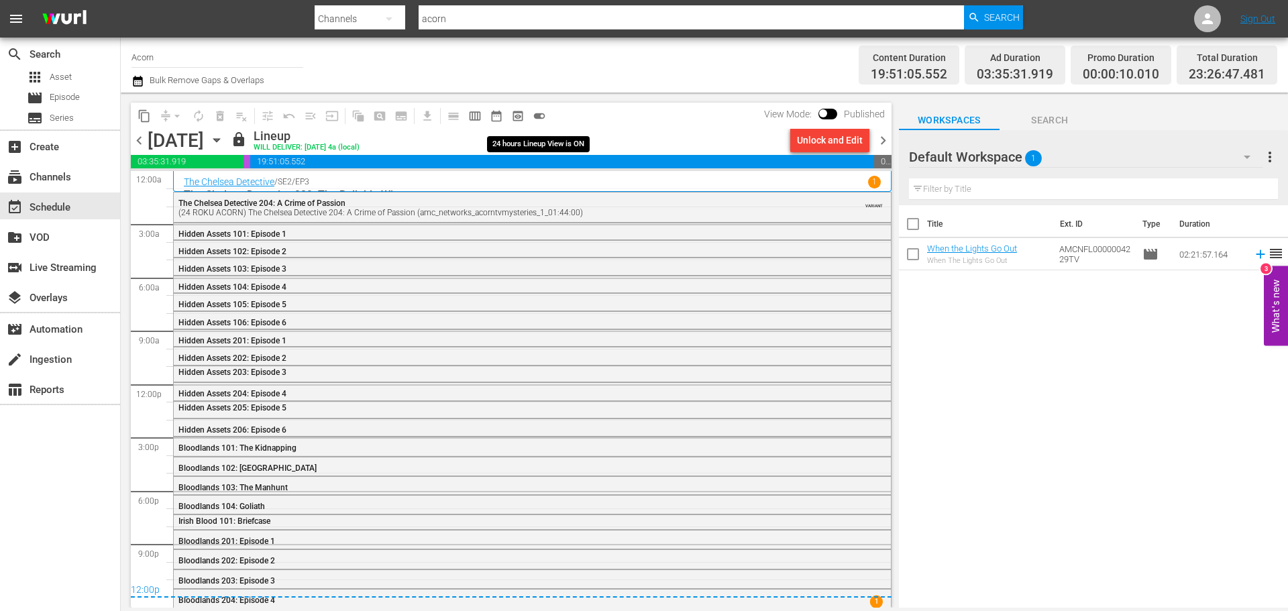
click at [537, 117] on span "toggle_on" at bounding box center [539, 115] width 13 height 13
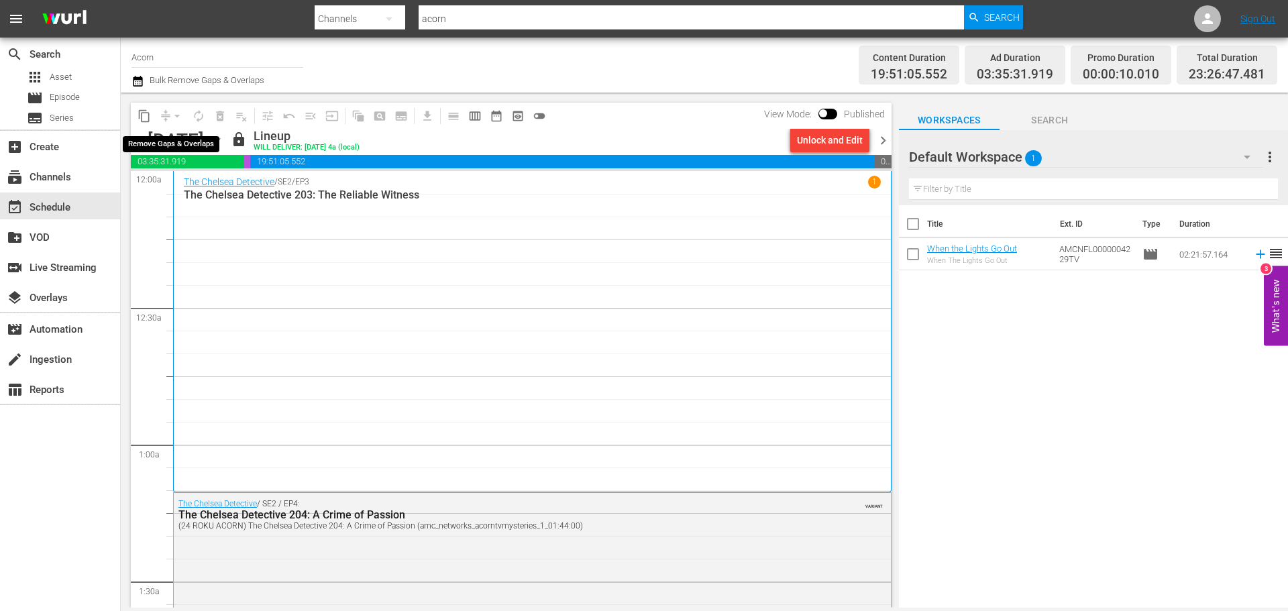
click at [172, 115] on div "arrow_drop_down" at bounding box center [176, 115] width 21 height 21
click at [176, 116] on div "arrow_drop_down" at bounding box center [176, 115] width 21 height 21
click at [337, 80] on div "Channel Title Acorn Bulk Remove Gaps & Overlaps" at bounding box center [443, 65] width 625 height 48
click at [1075, 345] on div "Title Ext. ID Type Duration When the Lights Go Out When The Lights Go Out AMCNF…" at bounding box center [1093, 407] width 389 height 404
